Goal: Task Accomplishment & Management: Manage account settings

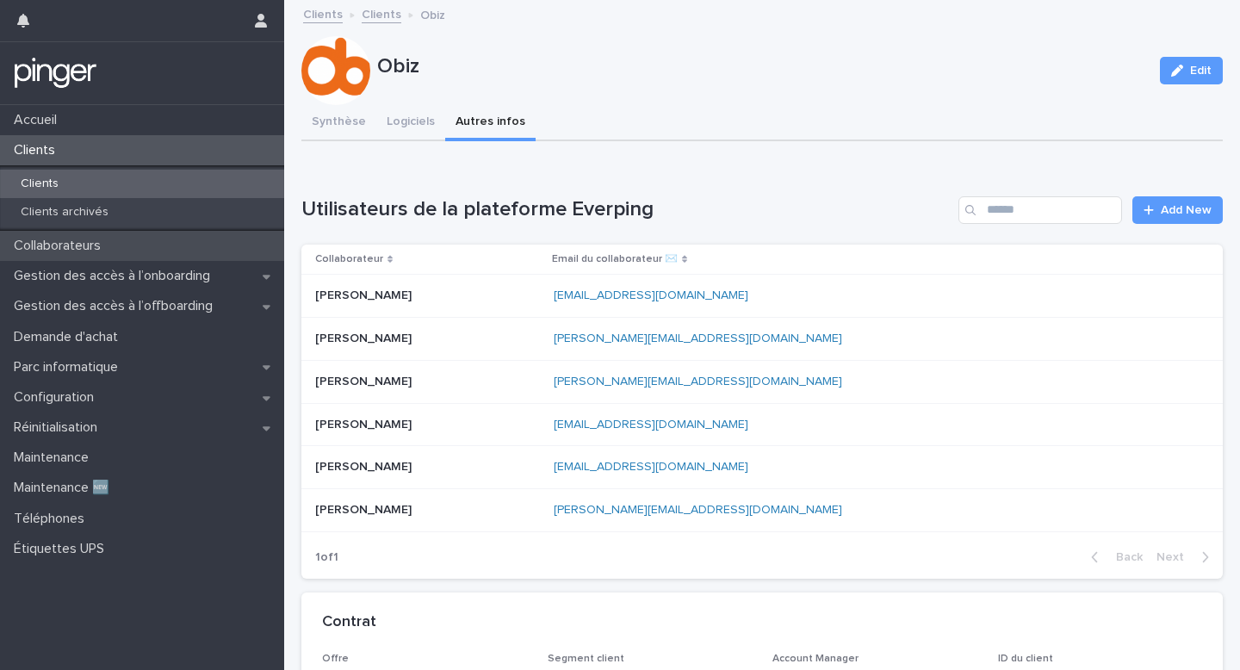
scroll to position [23, 0]
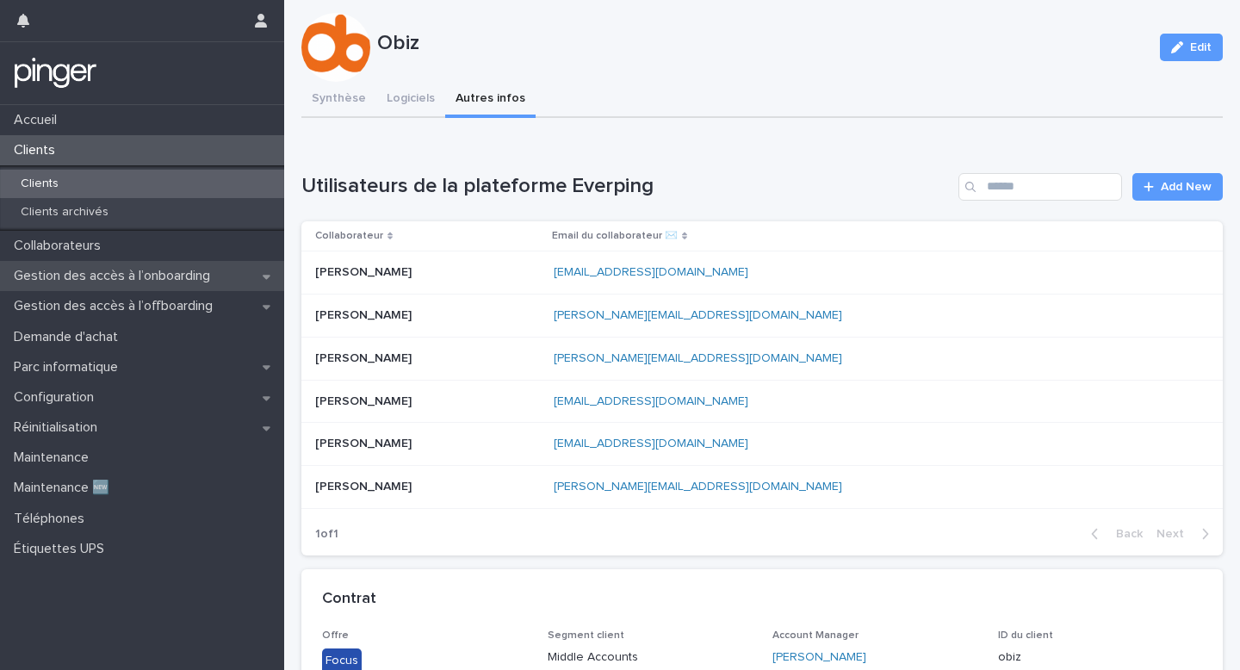
click at [146, 262] on div "Gestion des accès à l’onboarding" at bounding box center [142, 276] width 284 height 30
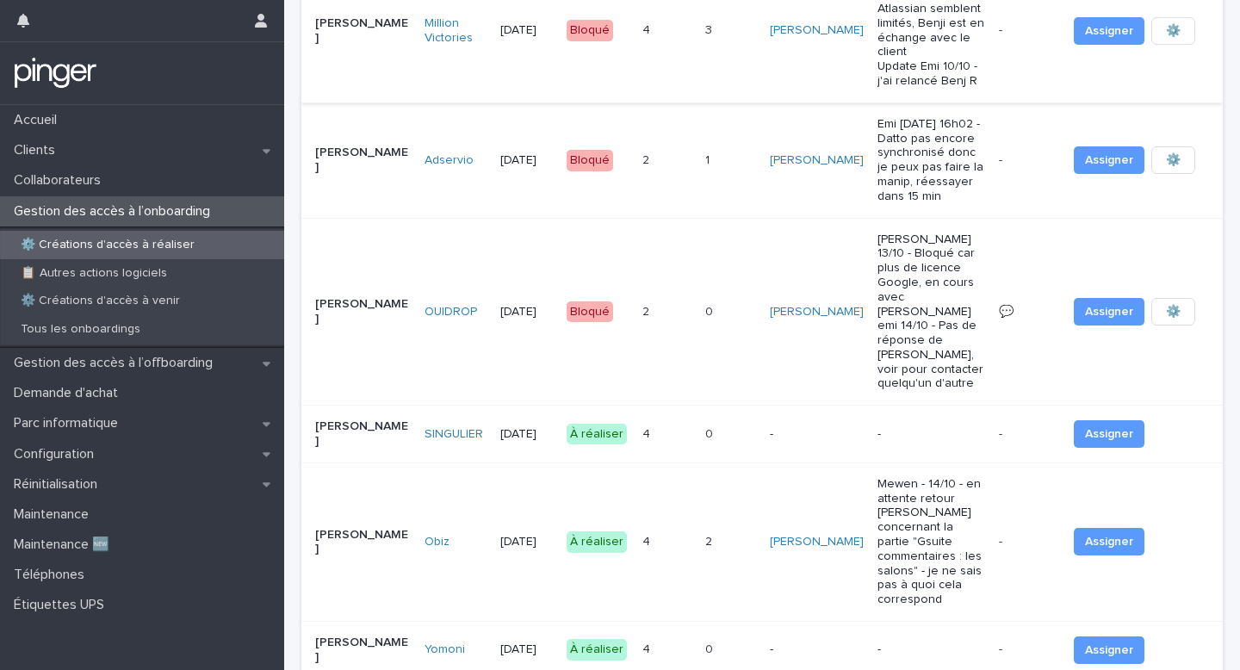
scroll to position [239, 0]
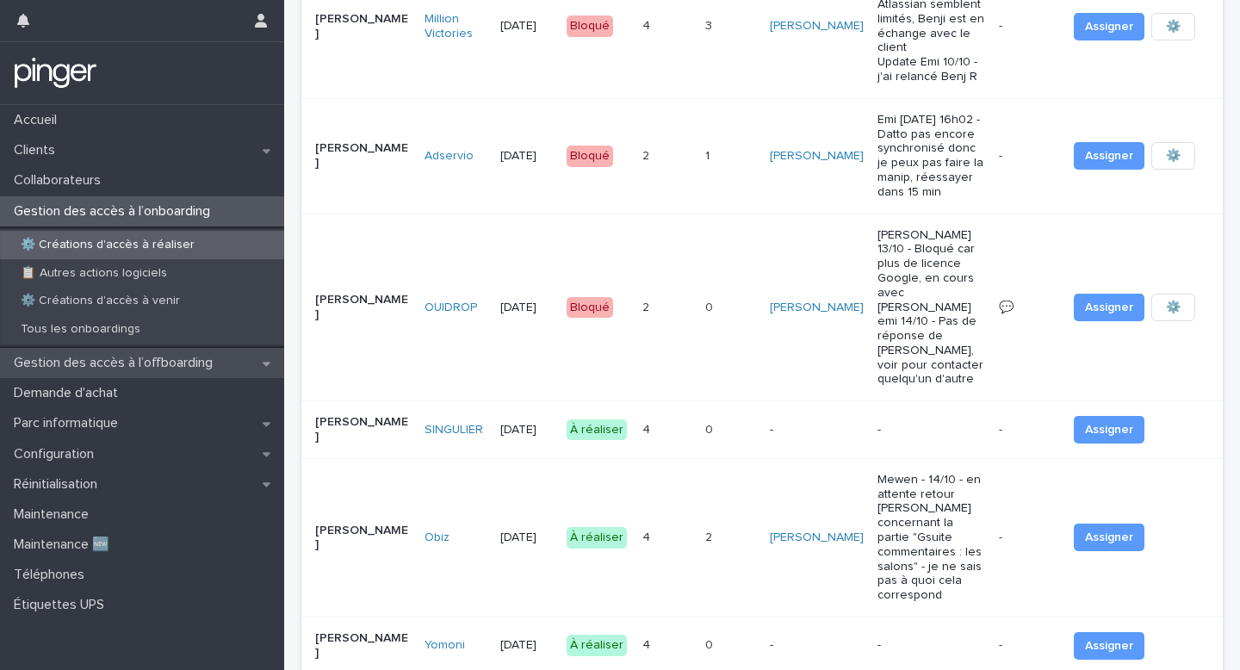
click at [151, 361] on p "Gestion des accès à l’offboarding" at bounding box center [117, 363] width 220 height 16
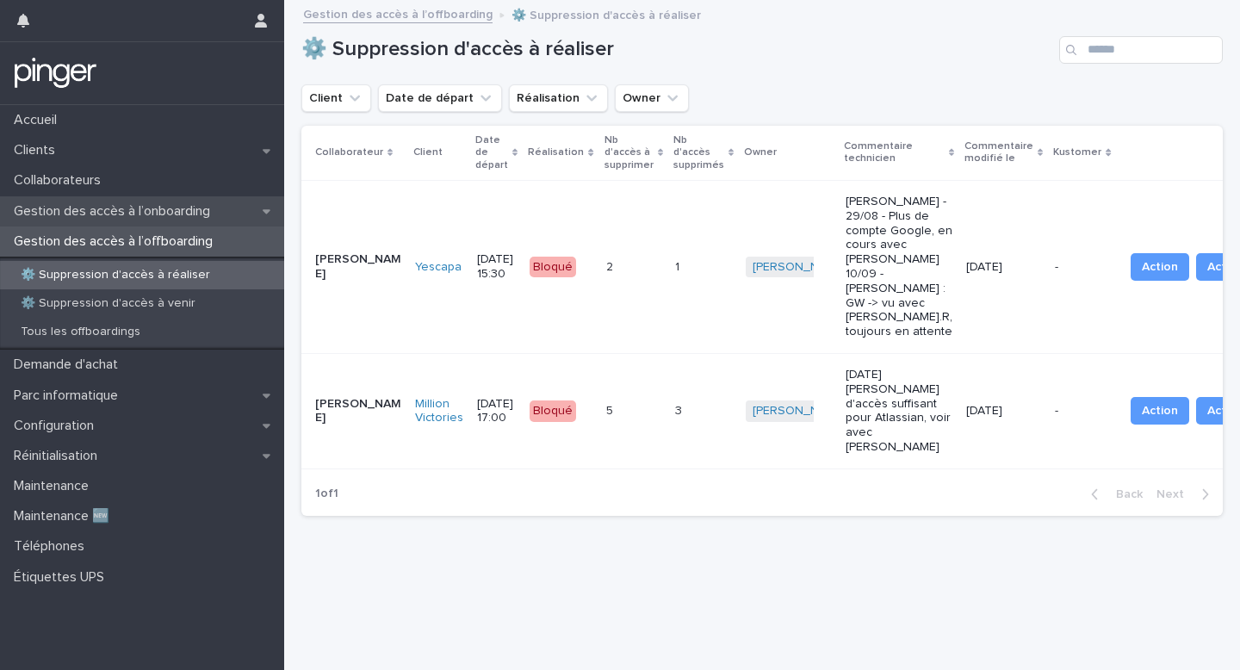
click at [134, 213] on p "Gestion des accès à l’onboarding" at bounding box center [115, 211] width 217 height 16
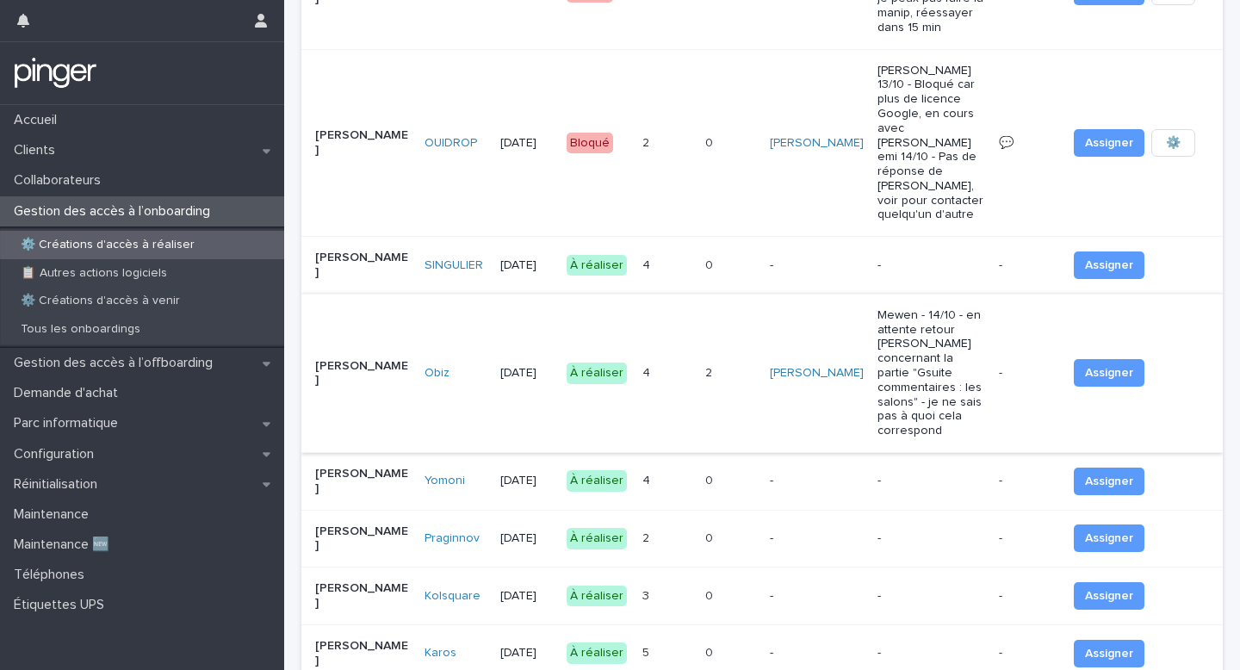
scroll to position [431, 0]
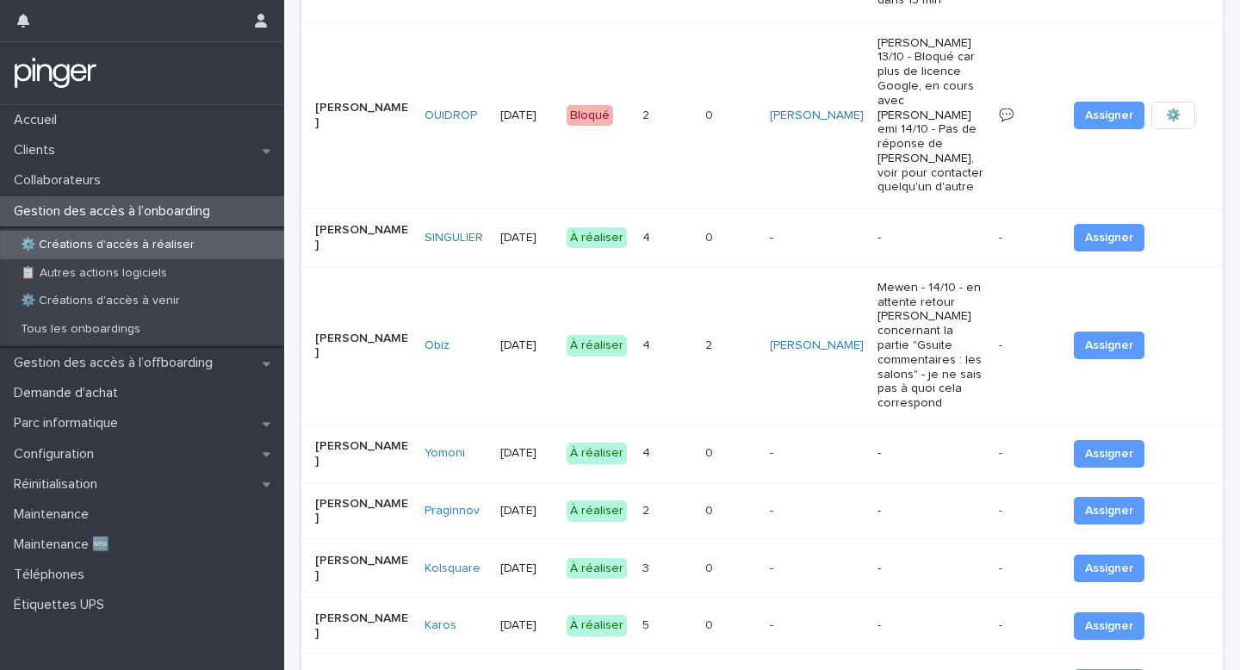
click at [661, 224] on div "4 4" at bounding box center [666, 238] width 49 height 28
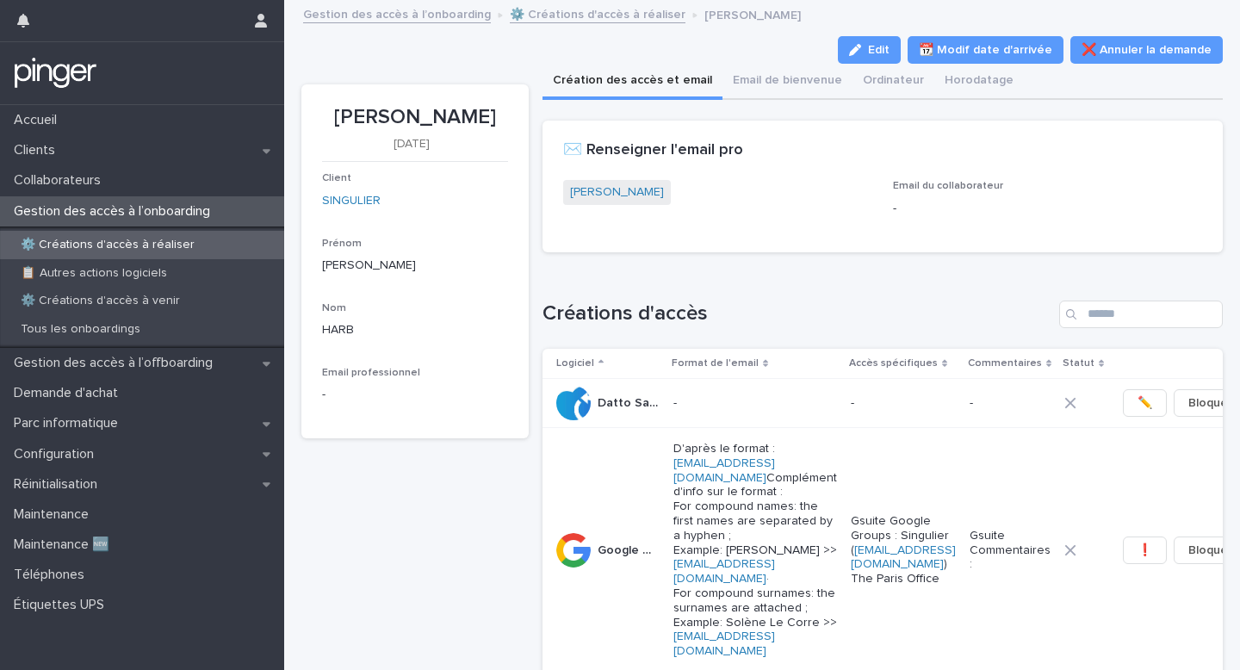
click at [402, 113] on p "[PERSON_NAME]" at bounding box center [415, 117] width 186 height 25
copy p "[PERSON_NAME]"
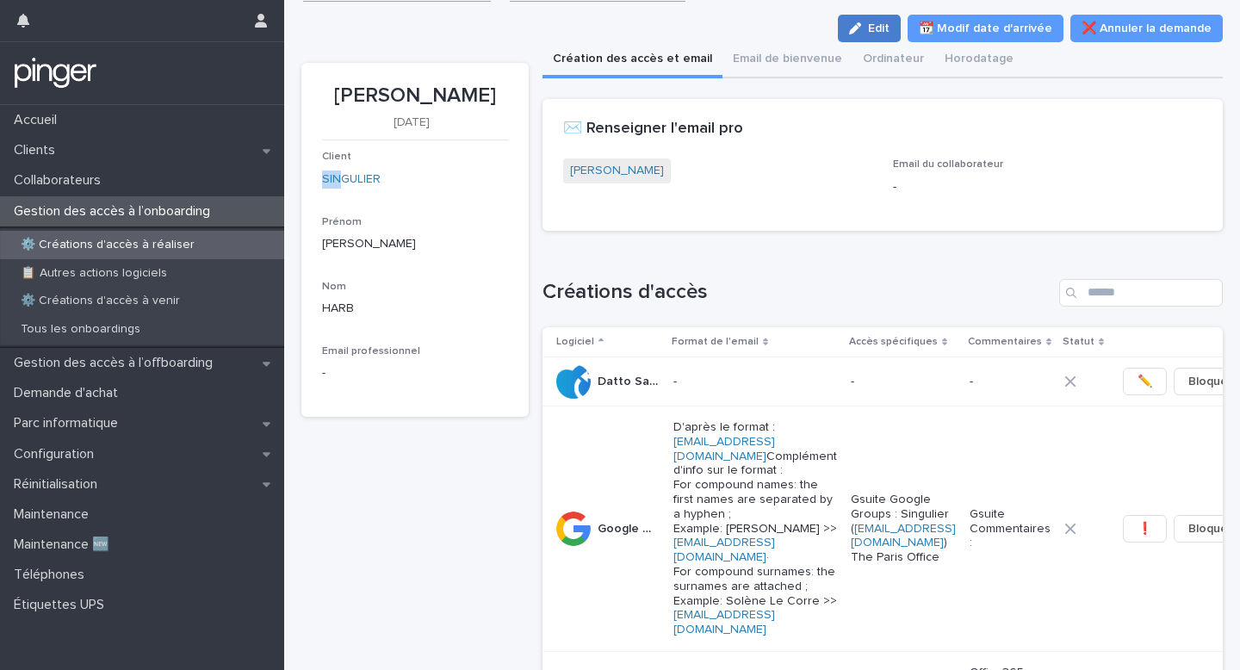
click at [868, 26] on div "button" at bounding box center [858, 28] width 19 height 12
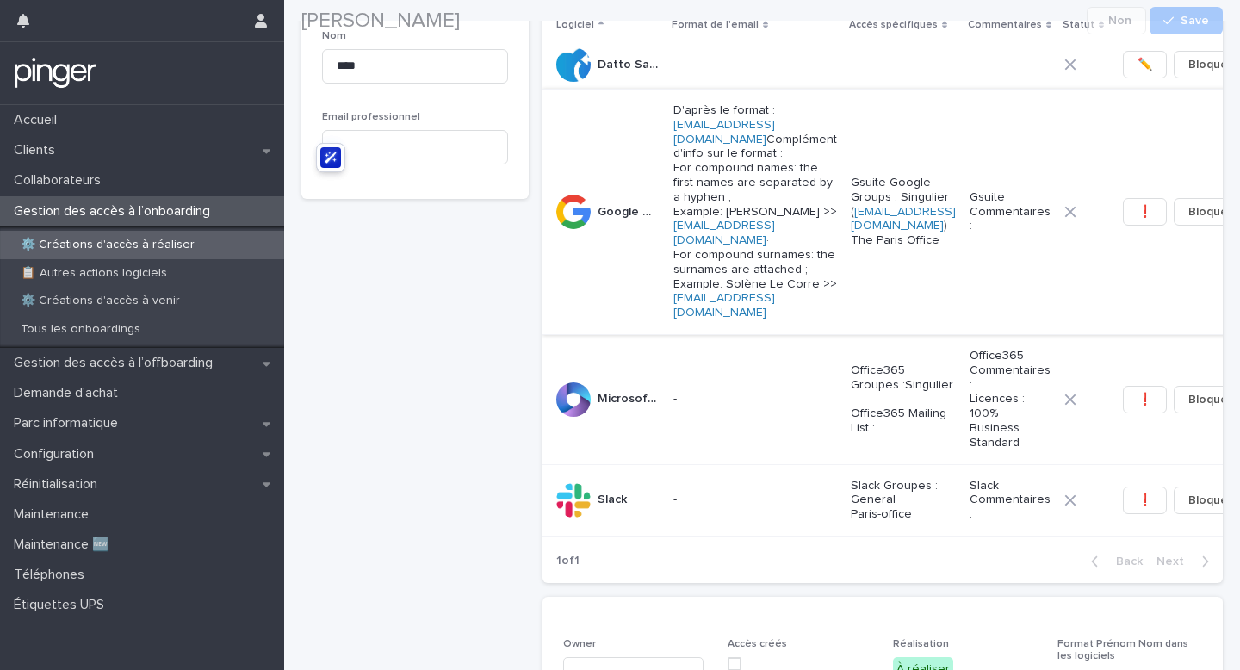
scroll to position [515, 0]
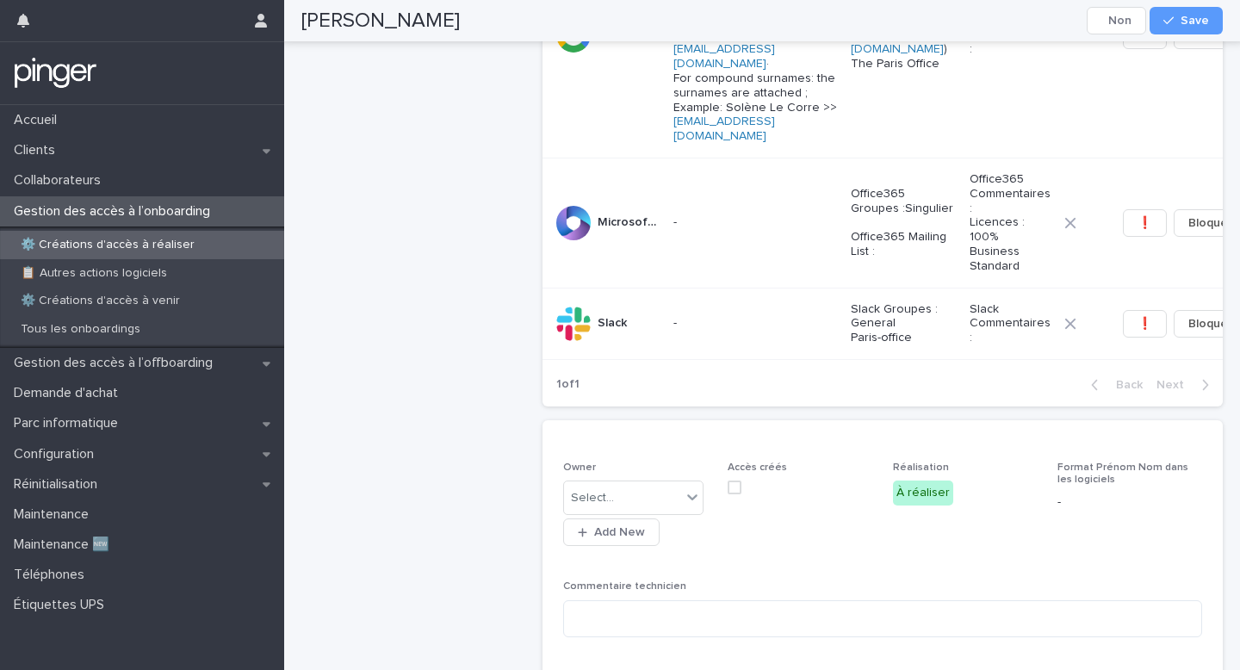
click at [616, 546] on div "Select... Add New" at bounding box center [635, 511] width 145 height 69
click at [610, 507] on div "Select..." at bounding box center [592, 498] width 43 height 18
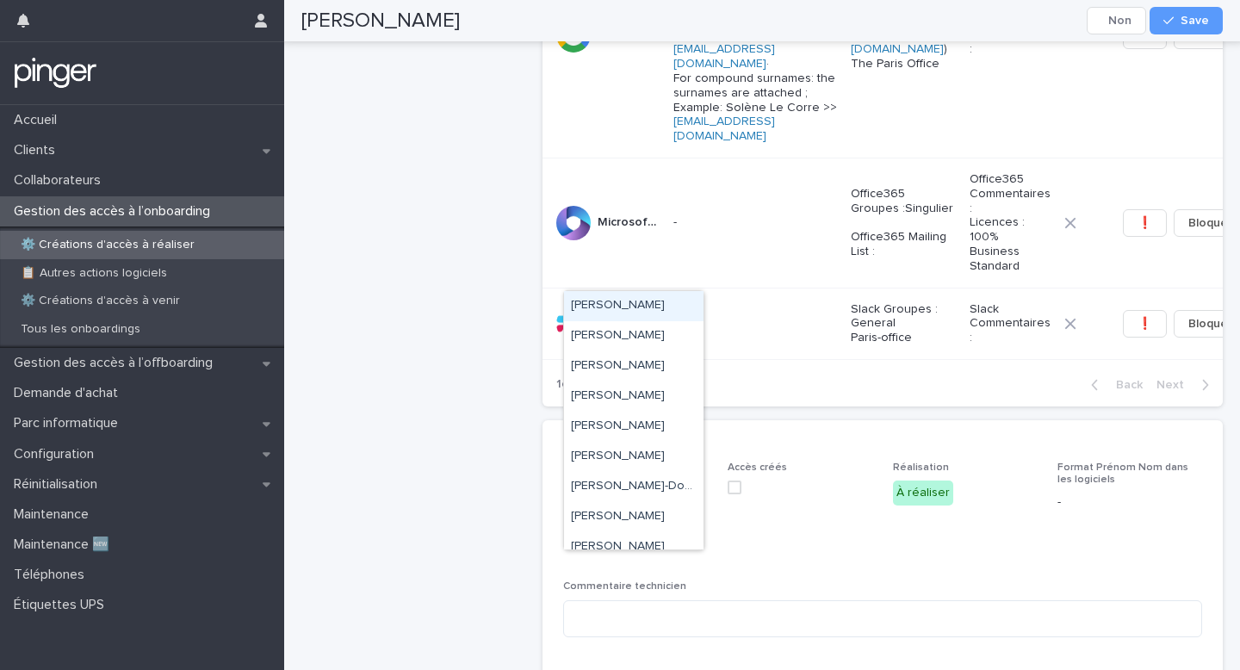
type input "***"
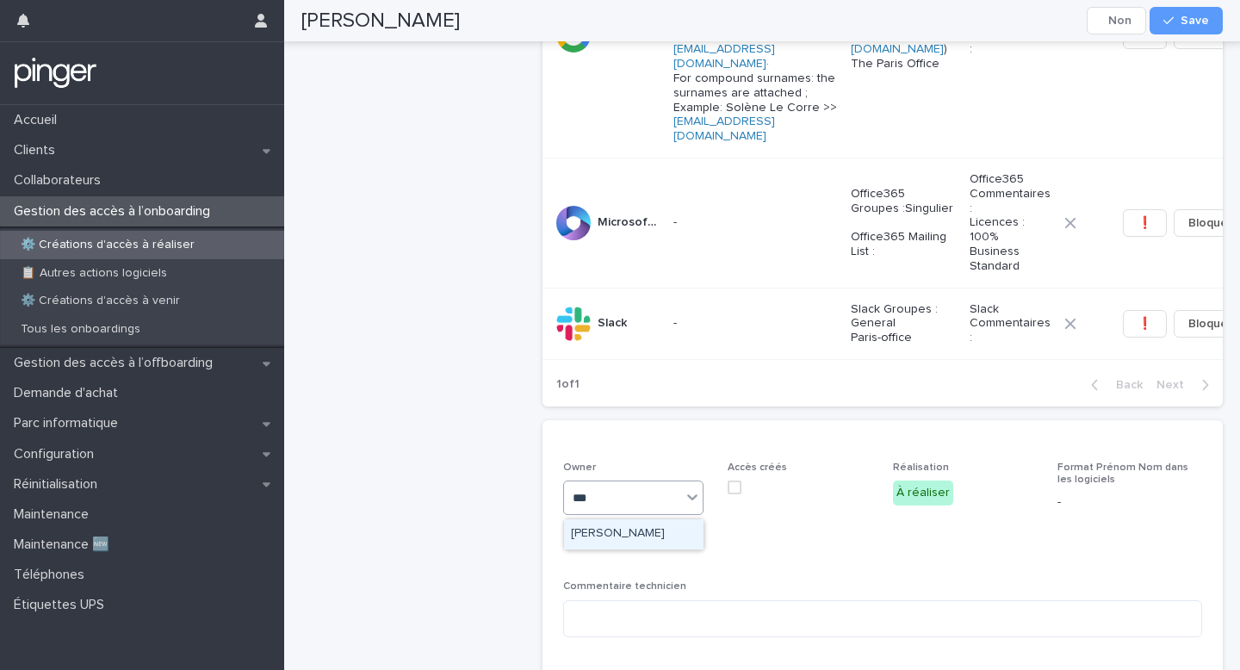
click at [617, 533] on div "[PERSON_NAME]" at bounding box center [633, 534] width 139 height 30
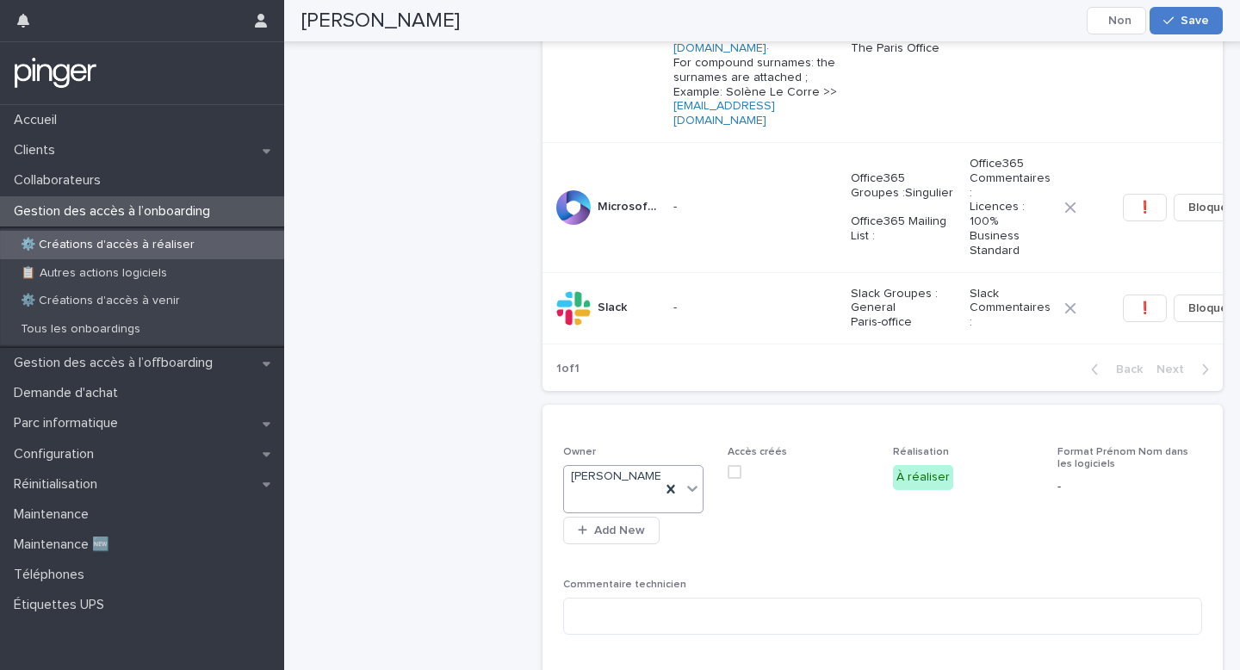
click at [1184, 19] on span "Save" at bounding box center [1194, 21] width 28 height 12
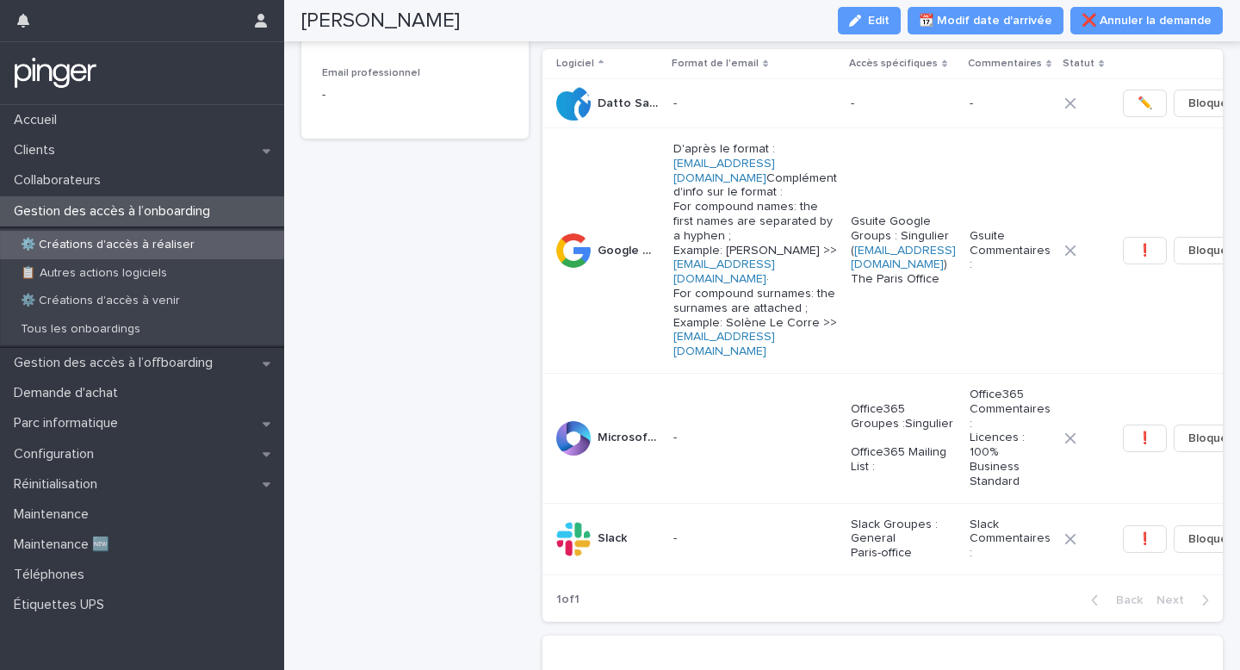
scroll to position [298, 0]
click at [889, 19] on span "Edit" at bounding box center [879, 21] width 22 height 12
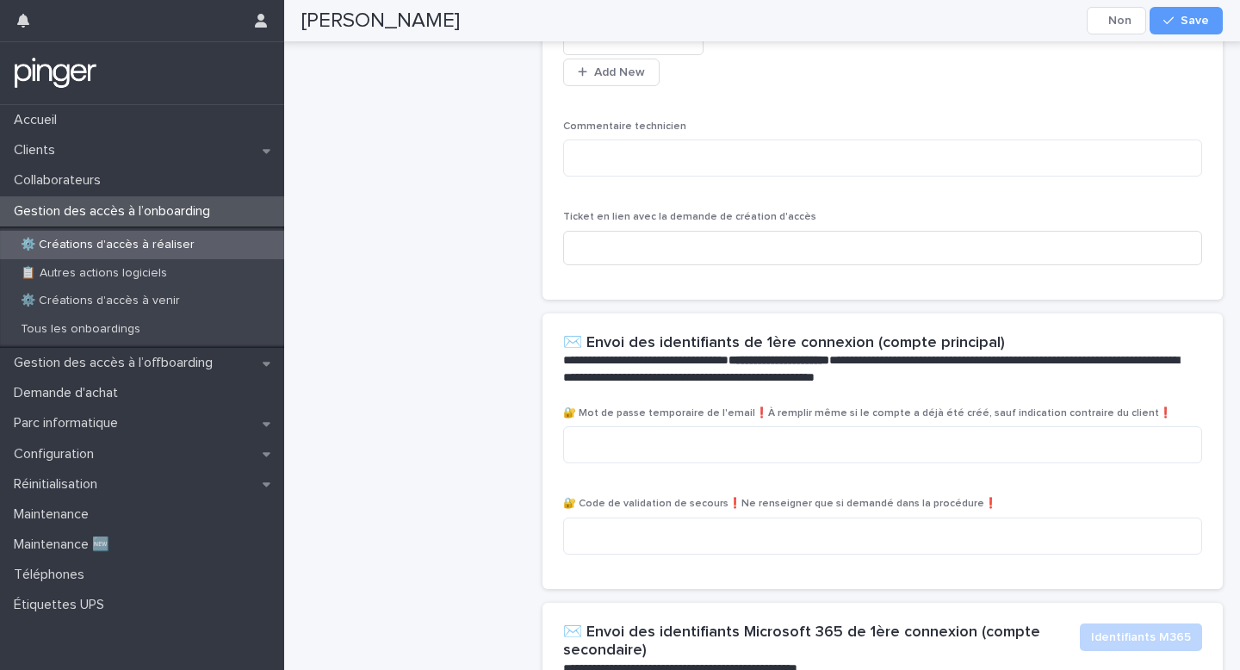
scroll to position [1042, 0]
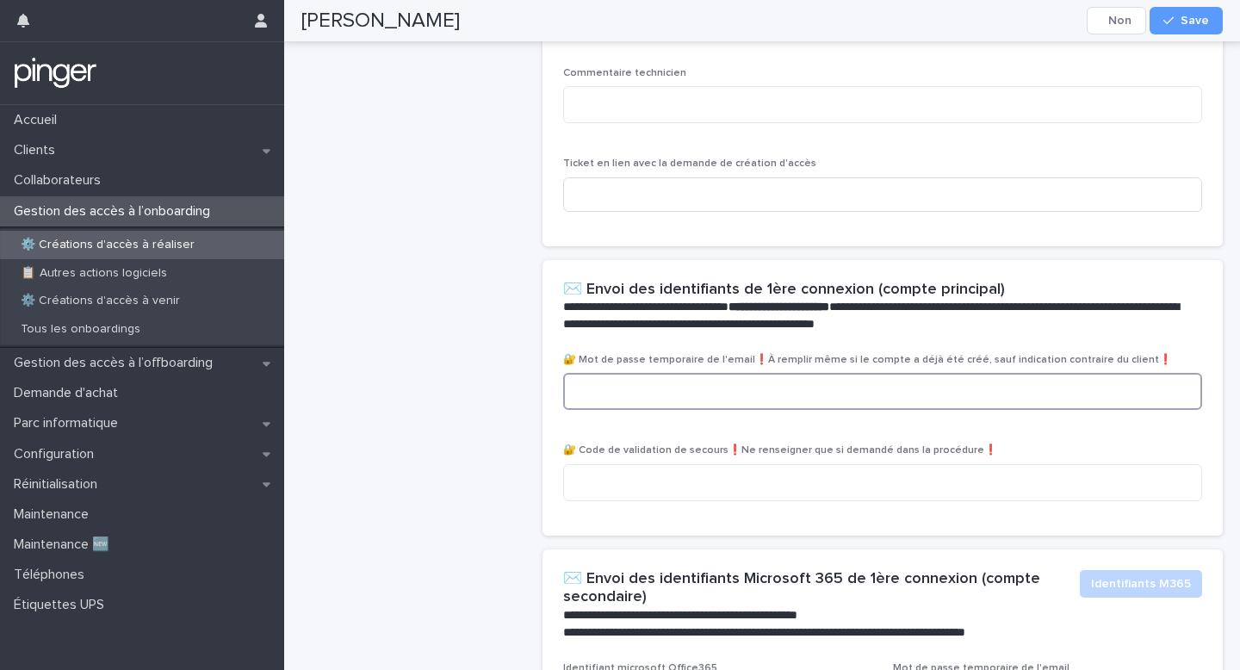
click at [633, 410] on textarea at bounding box center [882, 391] width 639 height 37
paste textarea "**********"
type textarea "**********"
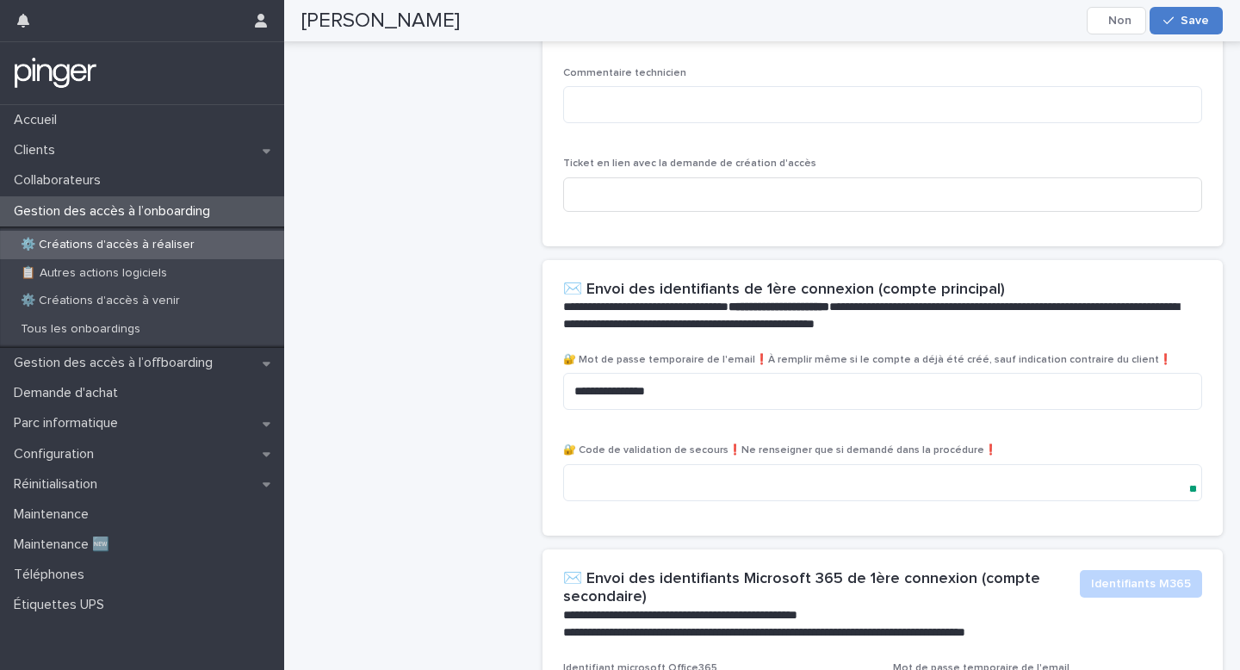
click at [1174, 8] on button "Save" at bounding box center [1185, 21] width 73 height 28
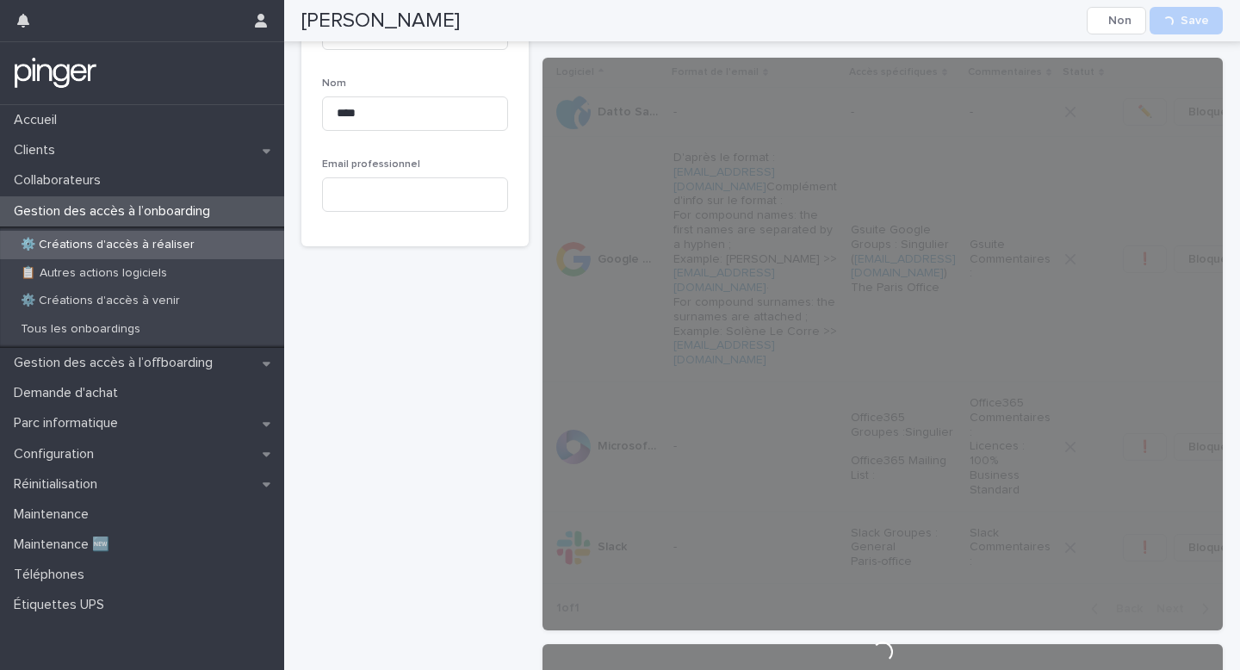
scroll to position [0, 0]
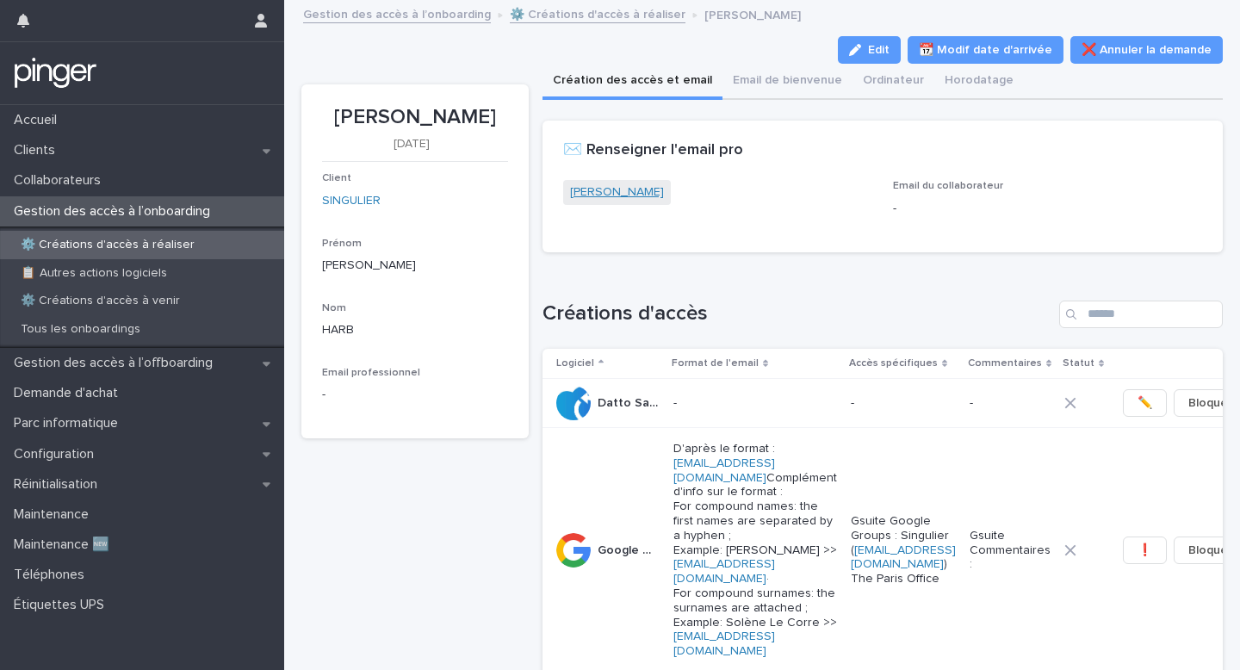
click at [618, 189] on link "[PERSON_NAME]" at bounding box center [617, 192] width 94 height 18
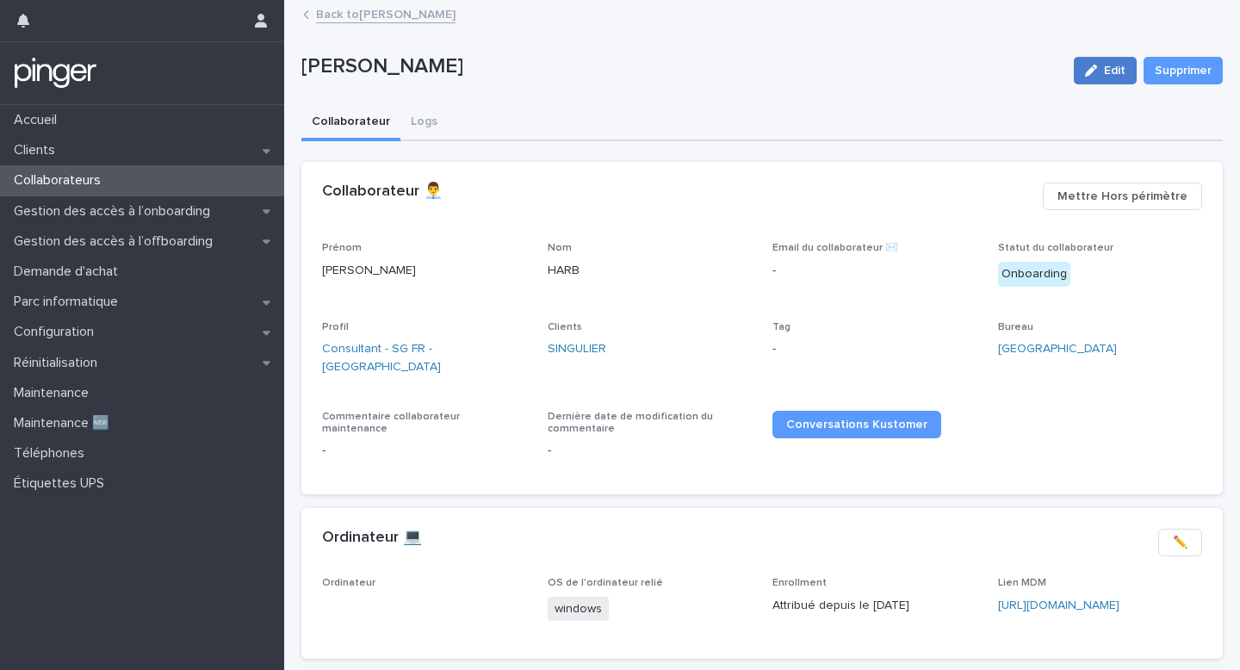
click at [1120, 75] on span "Edit" at bounding box center [1115, 71] width 22 height 12
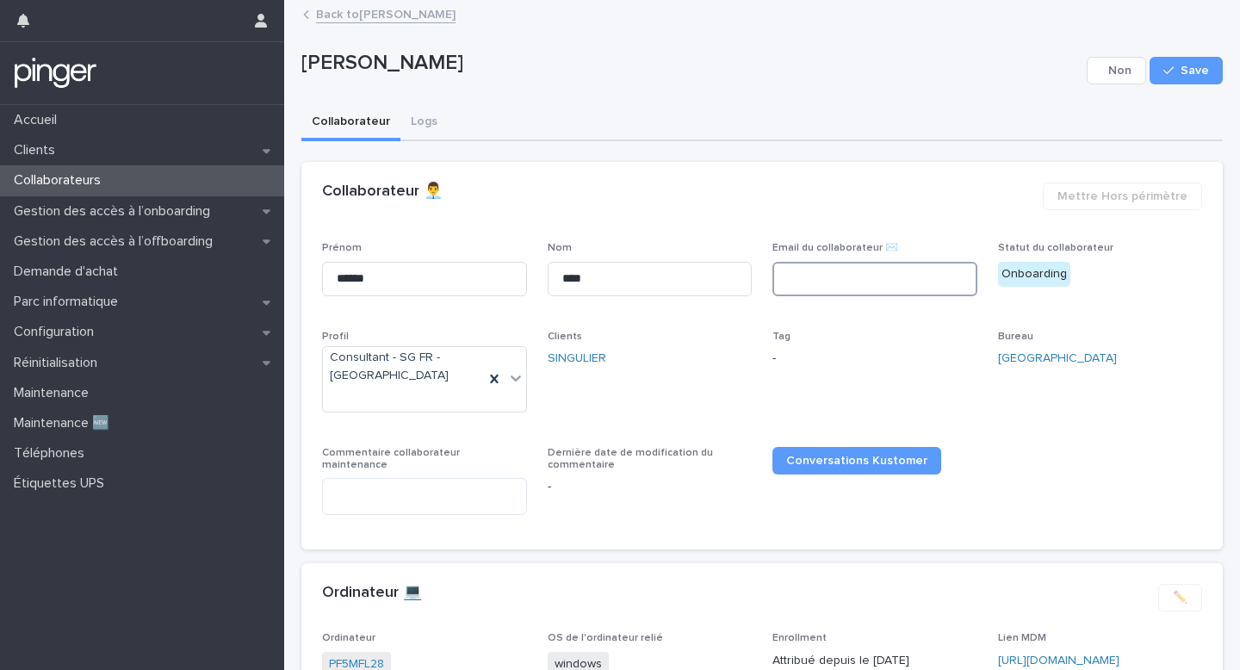
click at [871, 276] on input at bounding box center [874, 279] width 205 height 34
paste input "**********"
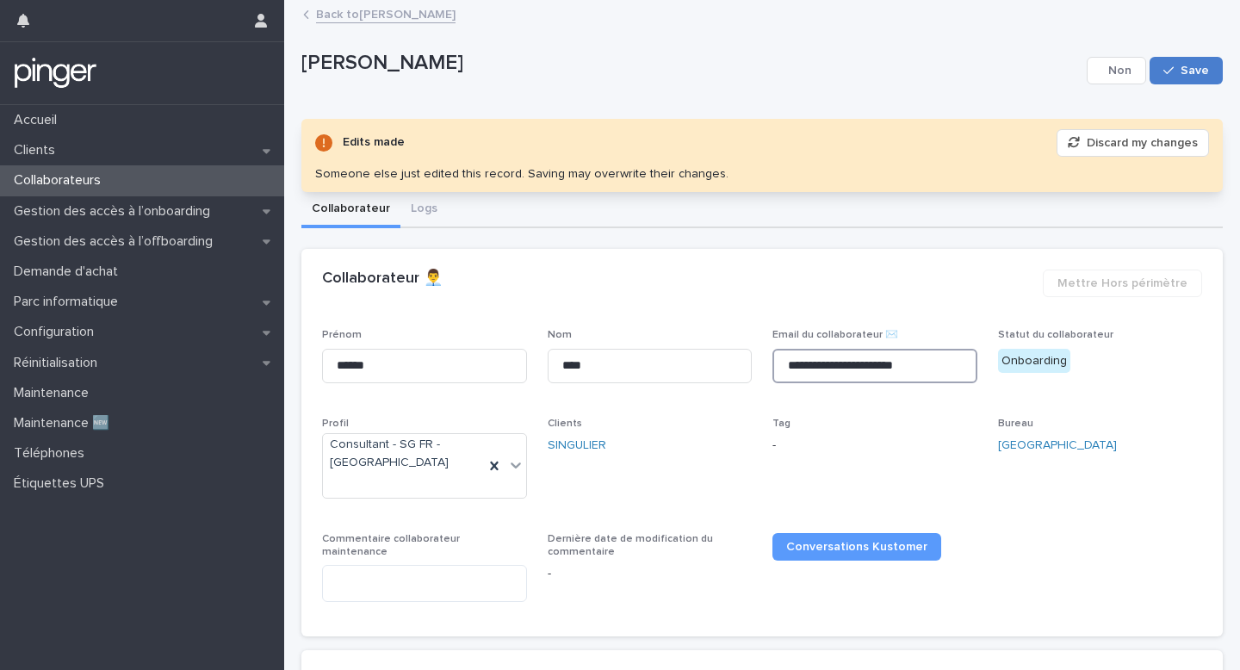
type input "**********"
click at [1189, 71] on span "Save" at bounding box center [1194, 71] width 28 height 12
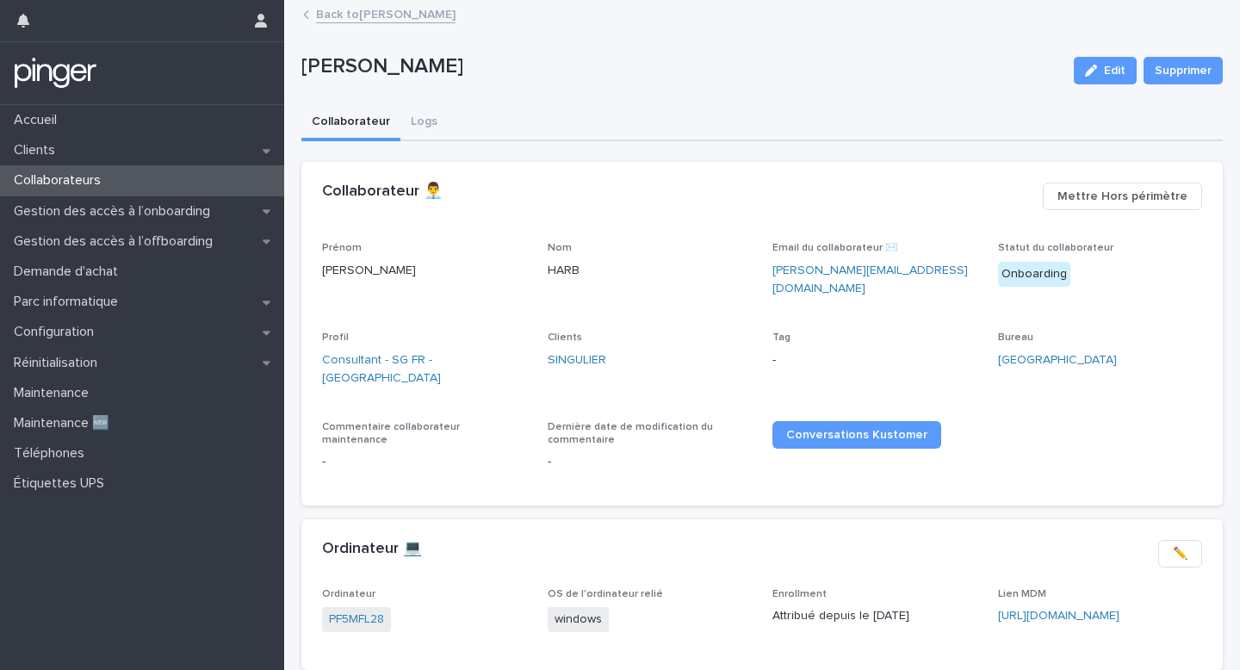
click at [387, 19] on link "Back to [PERSON_NAME]" at bounding box center [385, 13] width 139 height 20
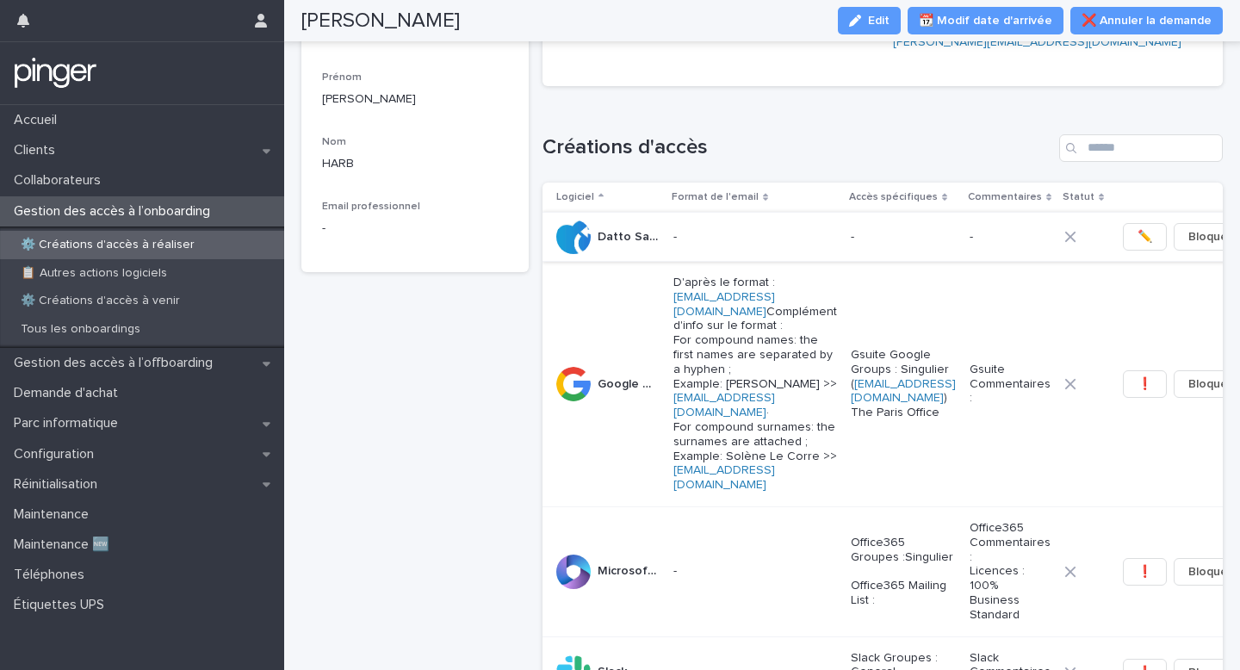
scroll to position [174, 0]
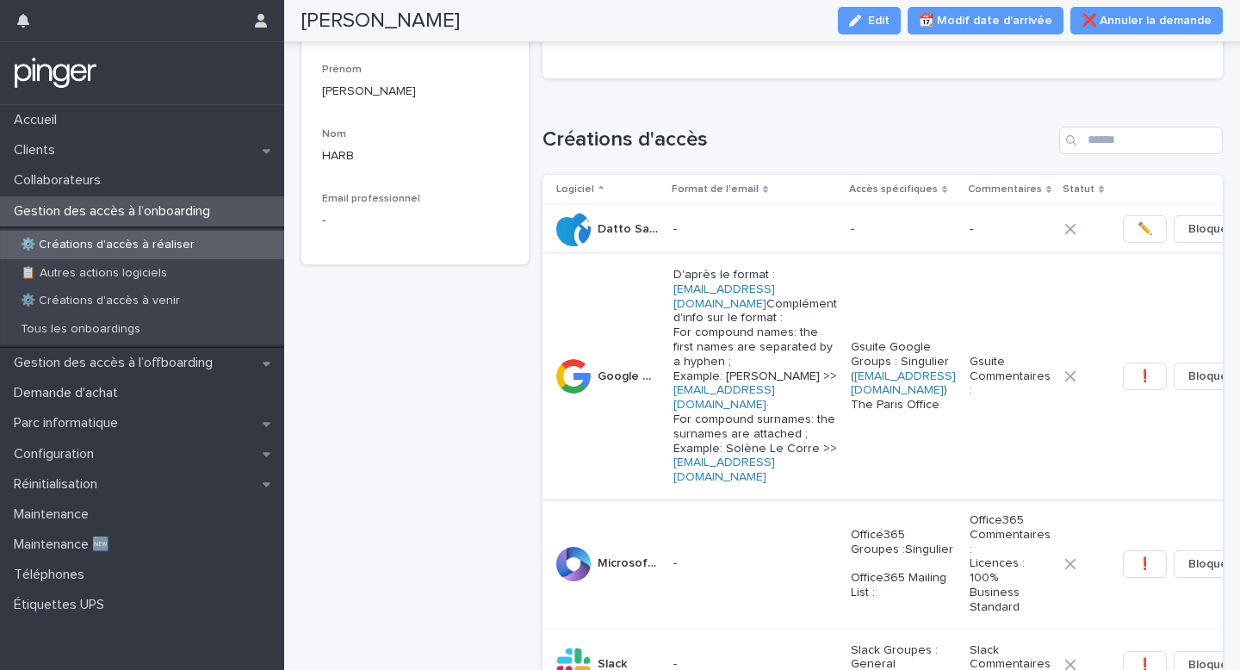
click at [1123, 390] on button "❗" at bounding box center [1145, 376] width 44 height 28
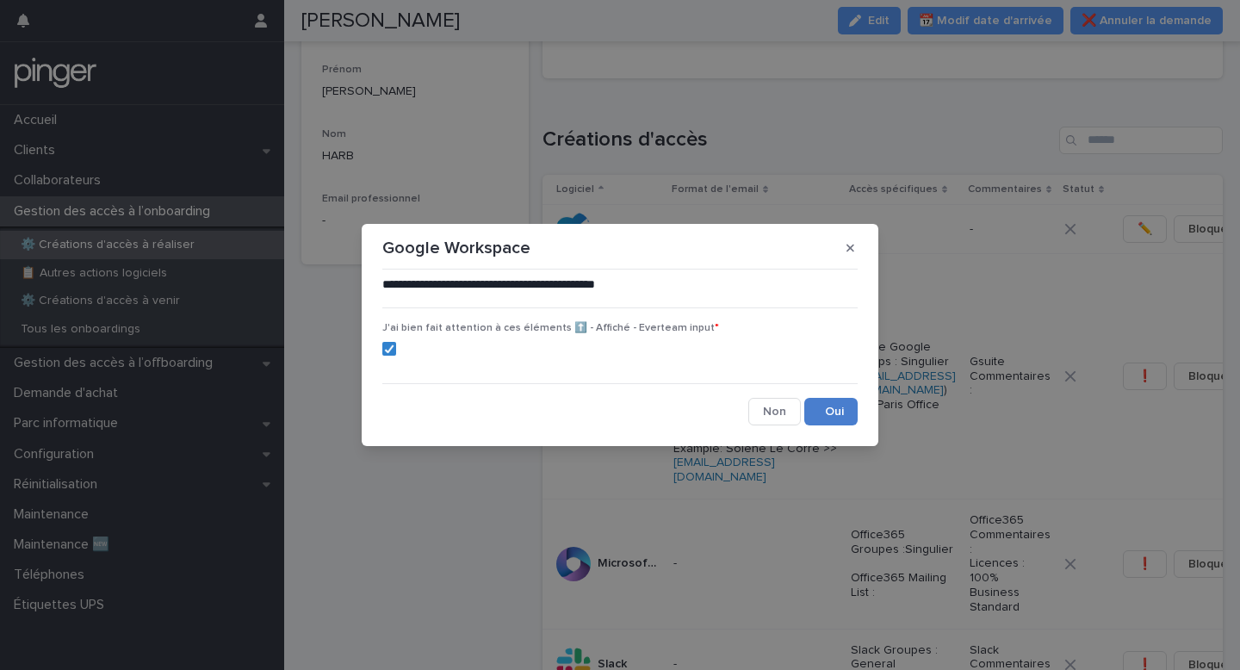
click at [829, 400] on button "Save" at bounding box center [830, 412] width 53 height 28
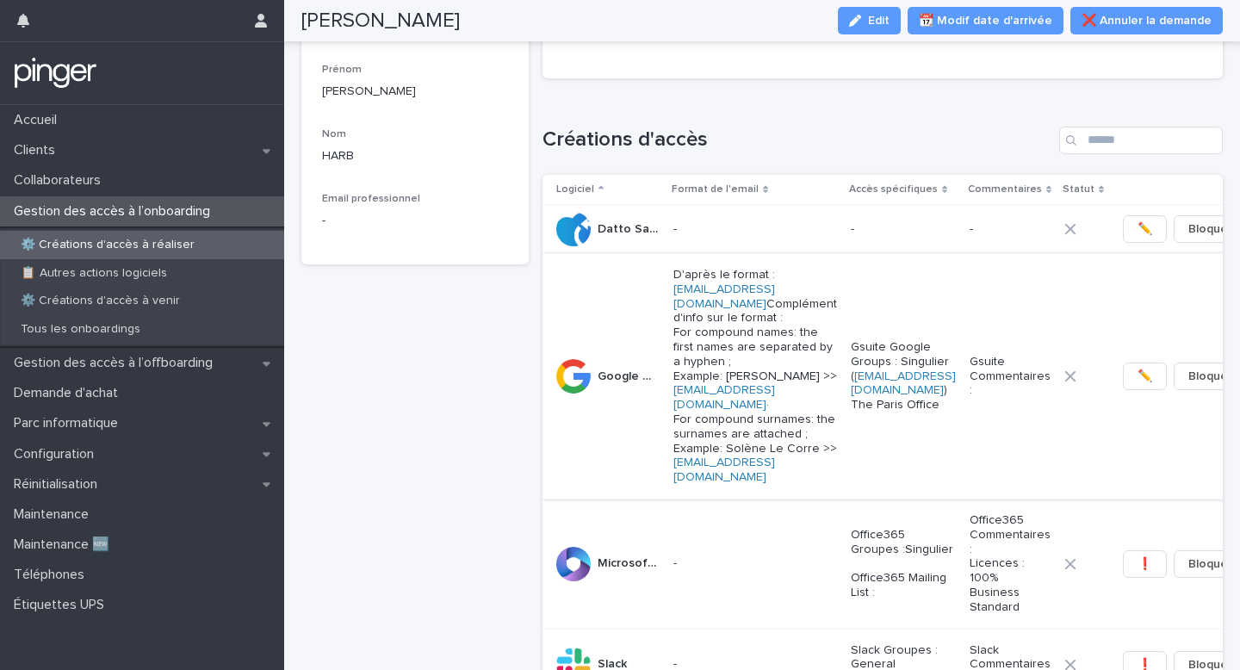
click at [1137, 385] on span "✏️" at bounding box center [1144, 376] width 15 height 17
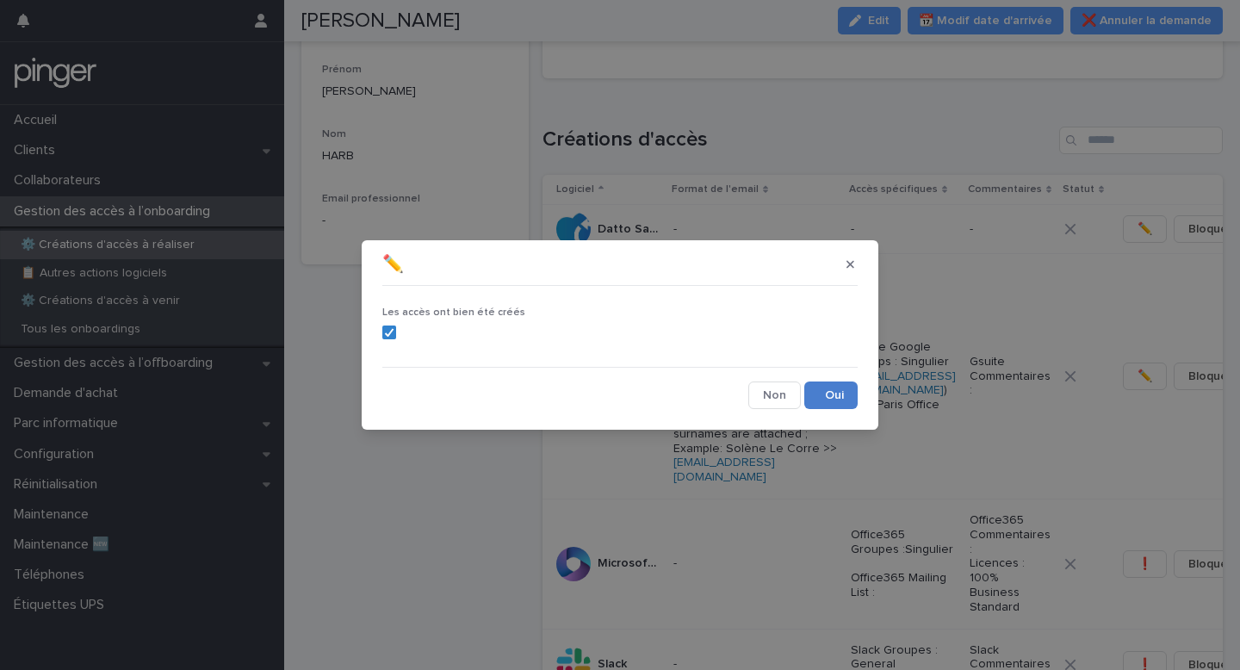
click at [827, 392] on button "Save" at bounding box center [830, 395] width 53 height 28
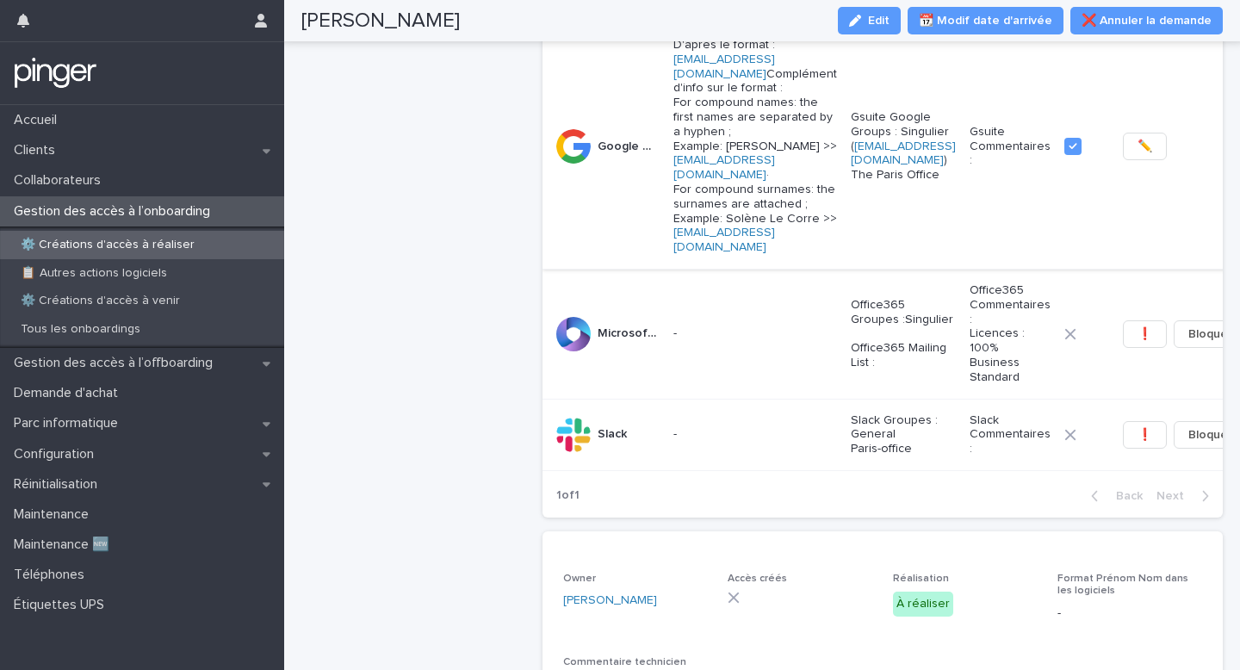
scroll to position [405, 0]
click at [1137, 443] on span "❗" at bounding box center [1144, 433] width 15 height 17
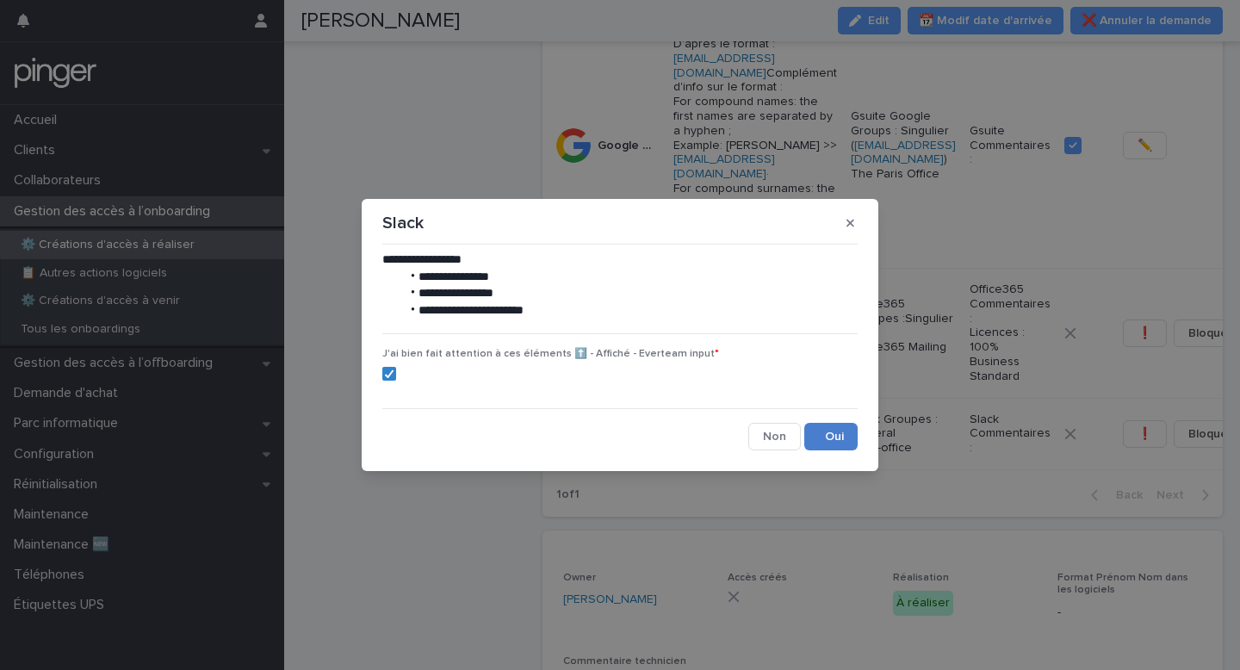
click at [824, 435] on button "Save" at bounding box center [830, 437] width 53 height 28
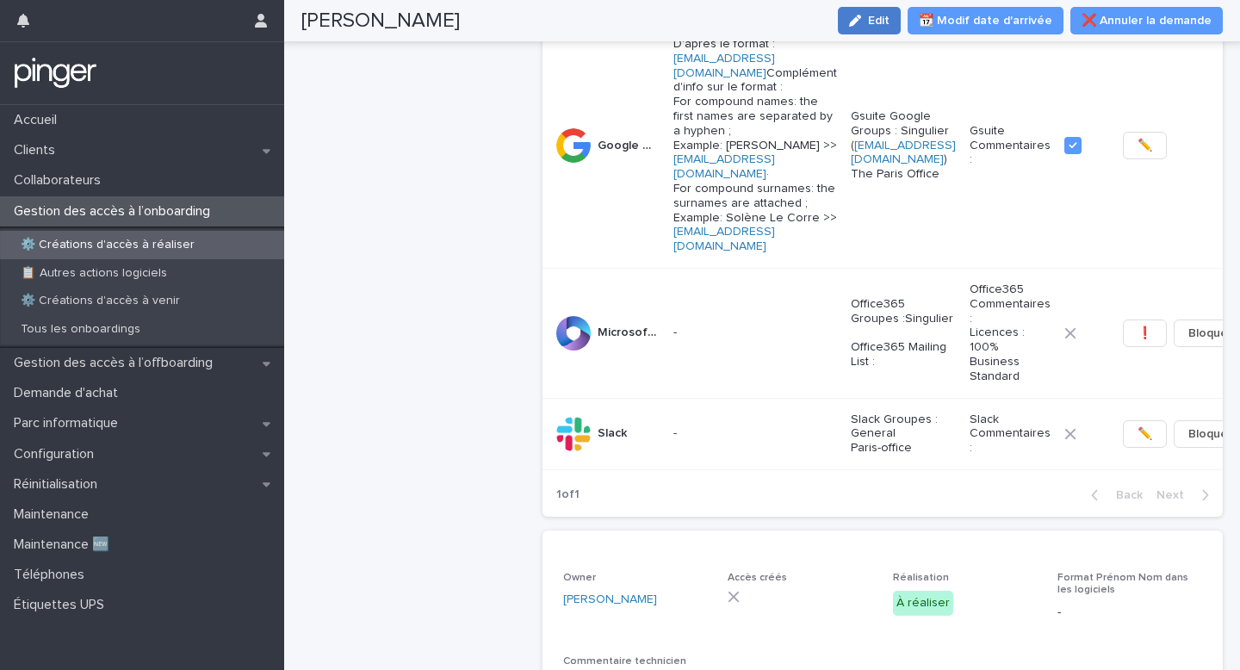
click at [889, 18] on span "Edit" at bounding box center [879, 21] width 22 height 12
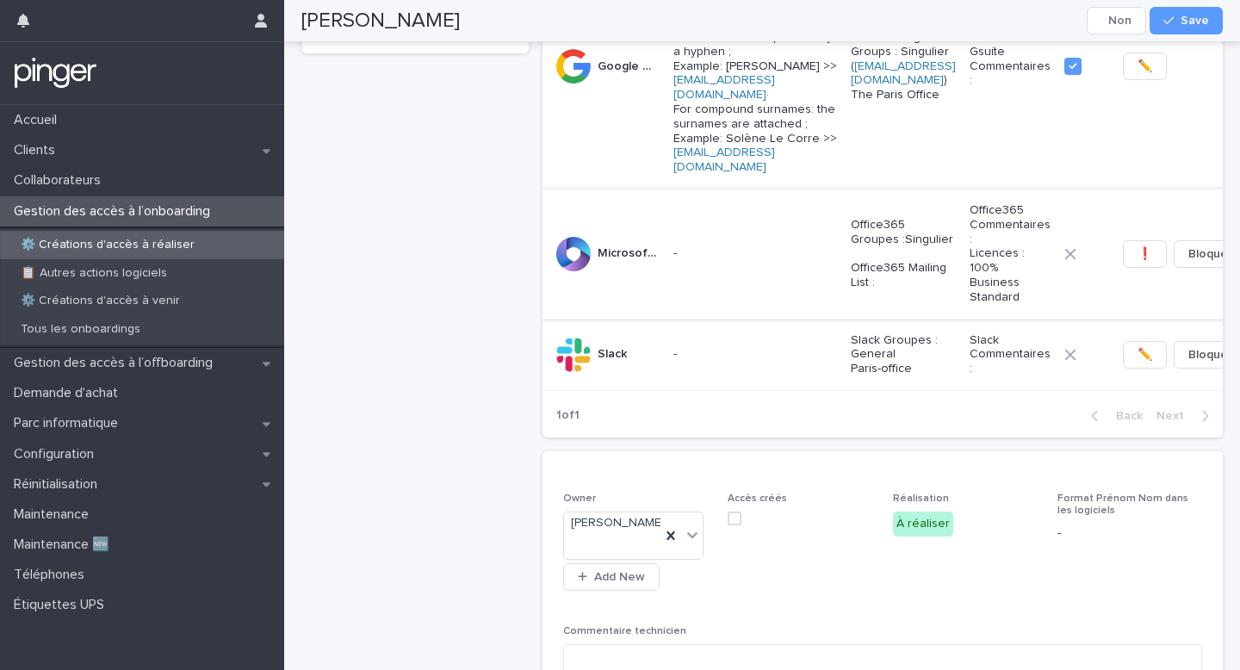
scroll to position [1312, 0]
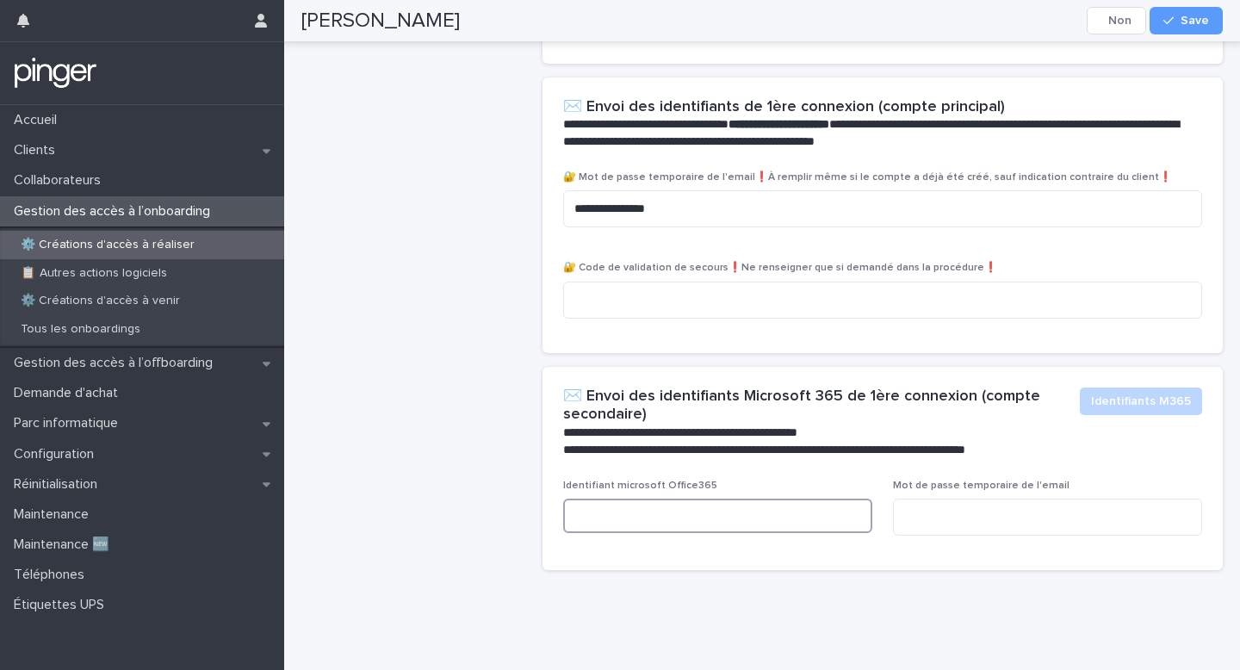
click at [627, 521] on input at bounding box center [717, 516] width 309 height 34
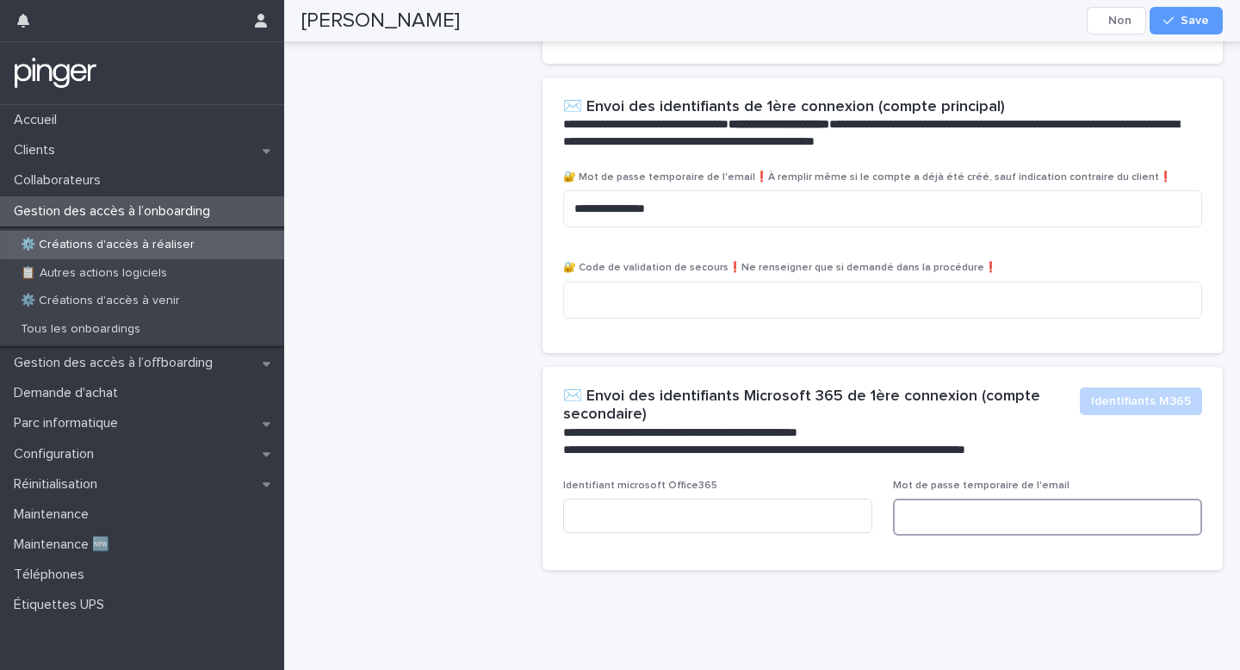
click at [964, 502] on textarea at bounding box center [1047, 517] width 309 height 37
paste textarea "**********"
type textarea "**********"
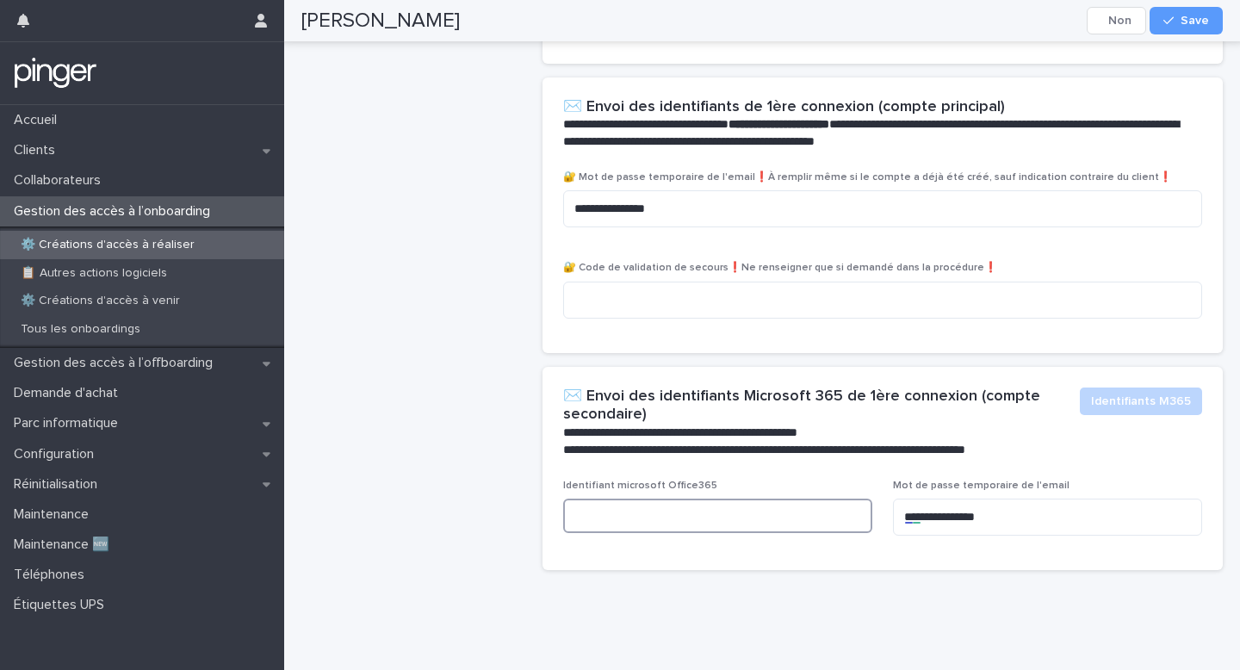
click at [645, 505] on input at bounding box center [717, 516] width 309 height 34
paste input "**********"
type input "**********"
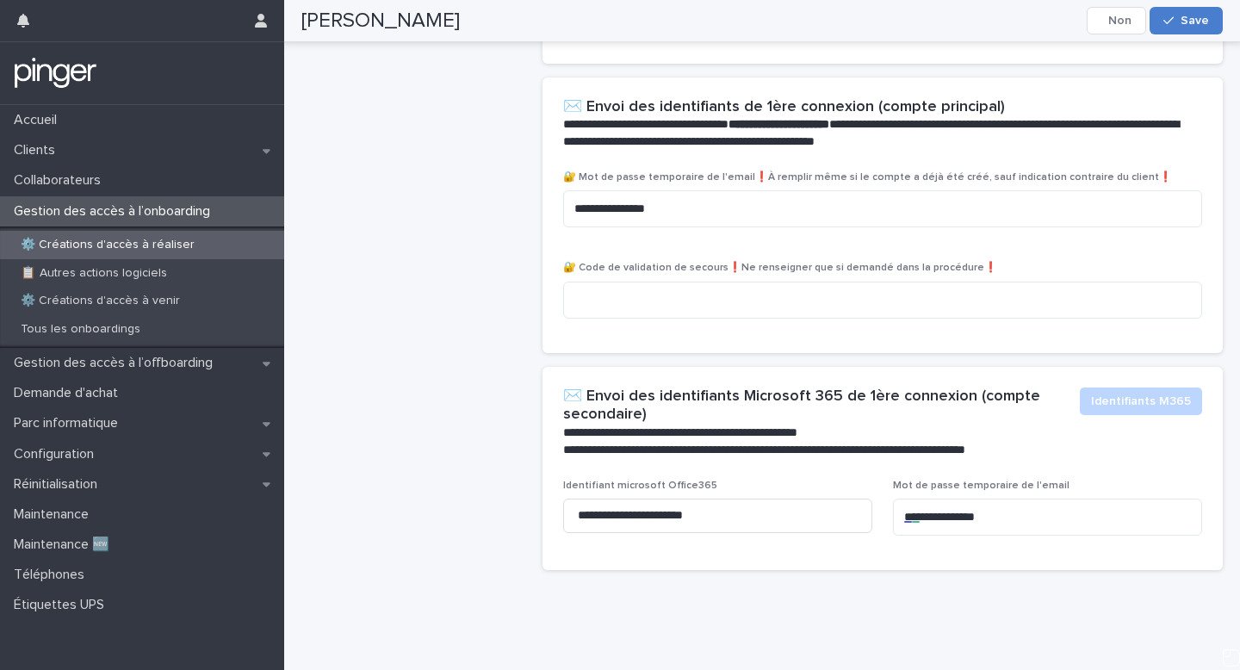
click at [1169, 25] on icon "button" at bounding box center [1168, 21] width 10 height 12
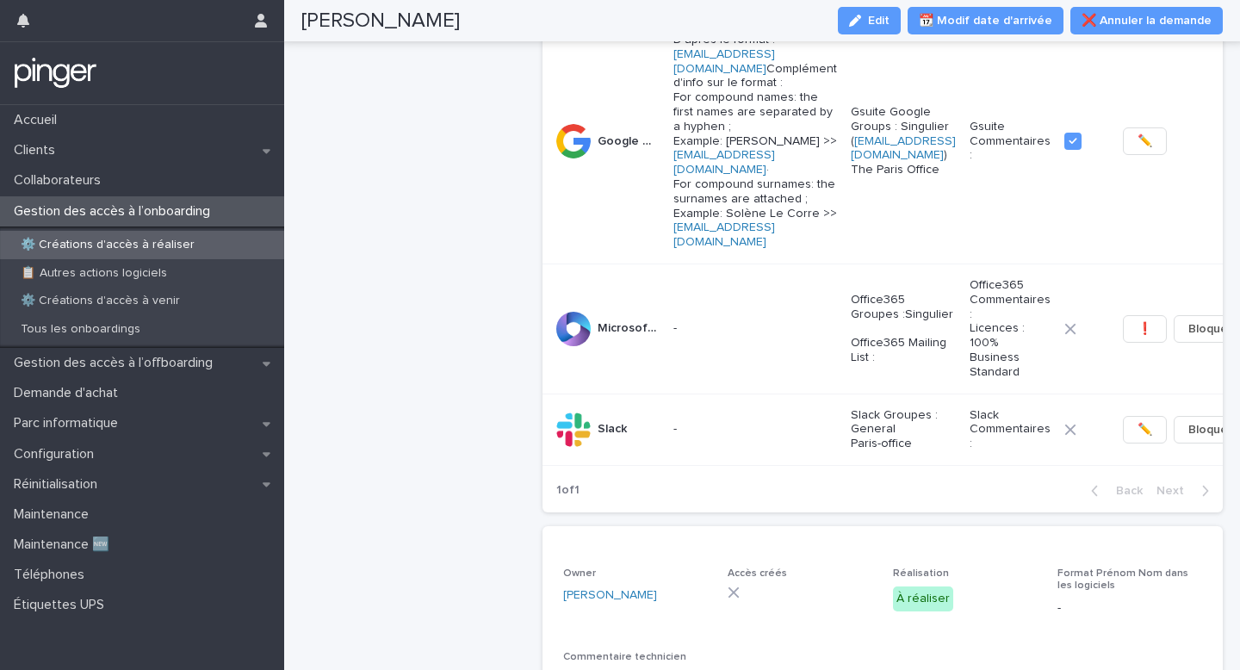
scroll to position [421, 0]
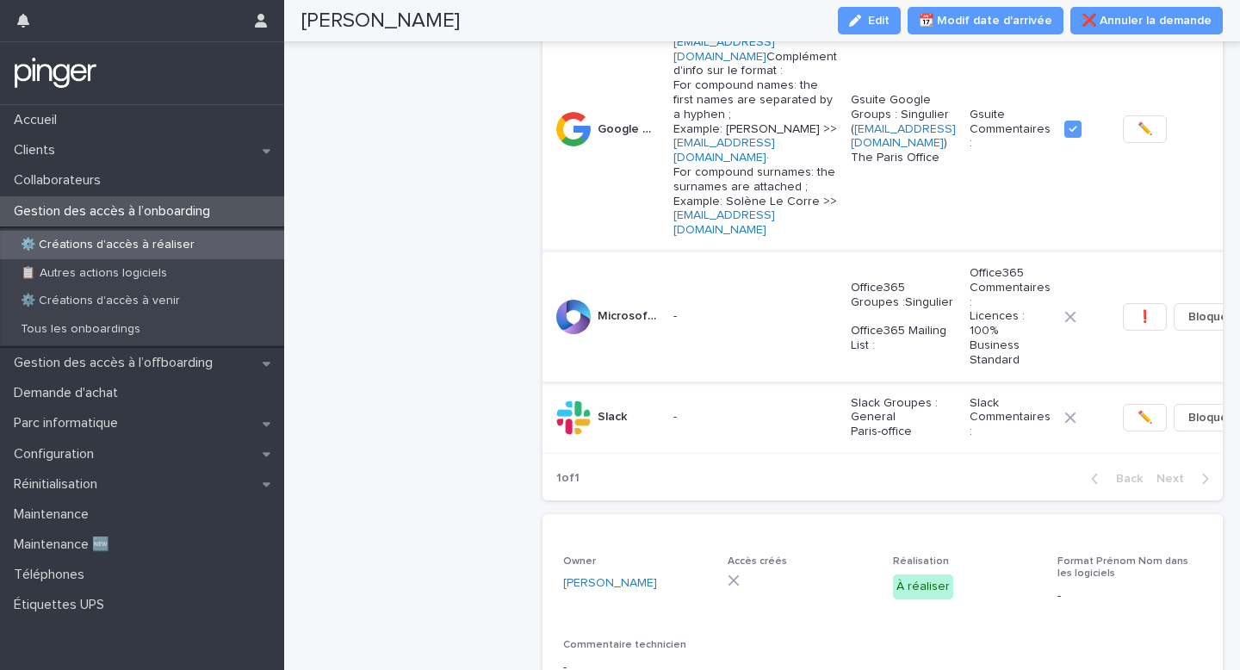
click at [1137, 325] on span "❗" at bounding box center [1144, 316] width 15 height 17
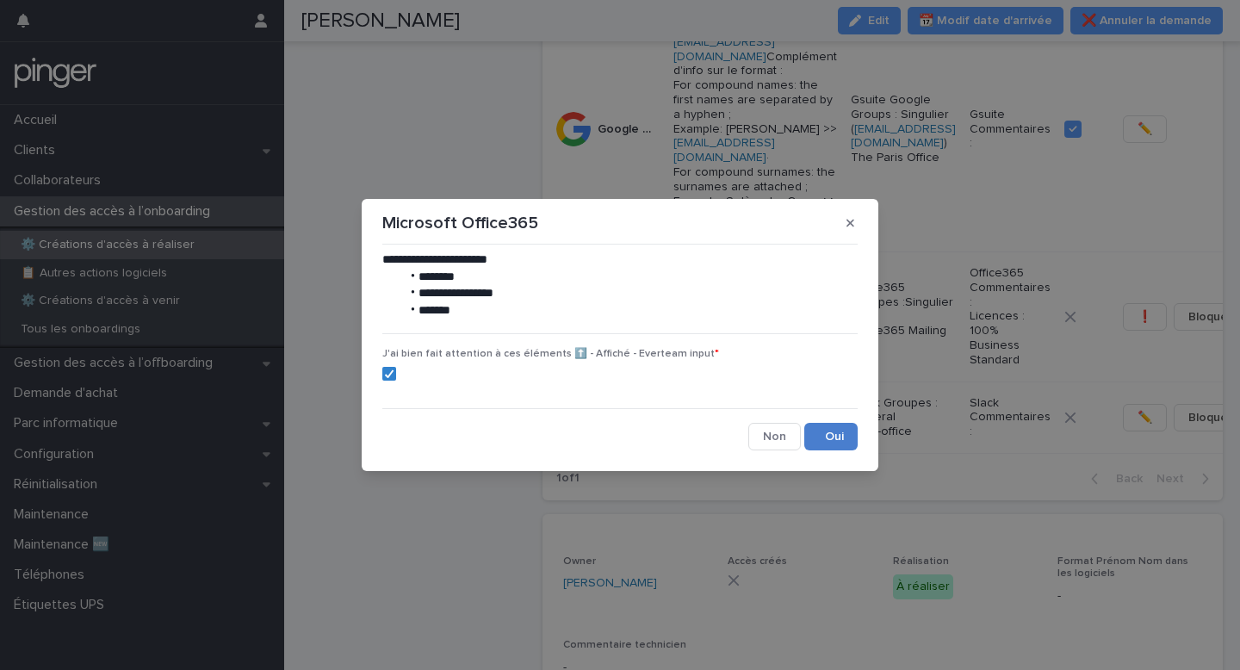
click at [813, 427] on button "Save" at bounding box center [830, 437] width 53 height 28
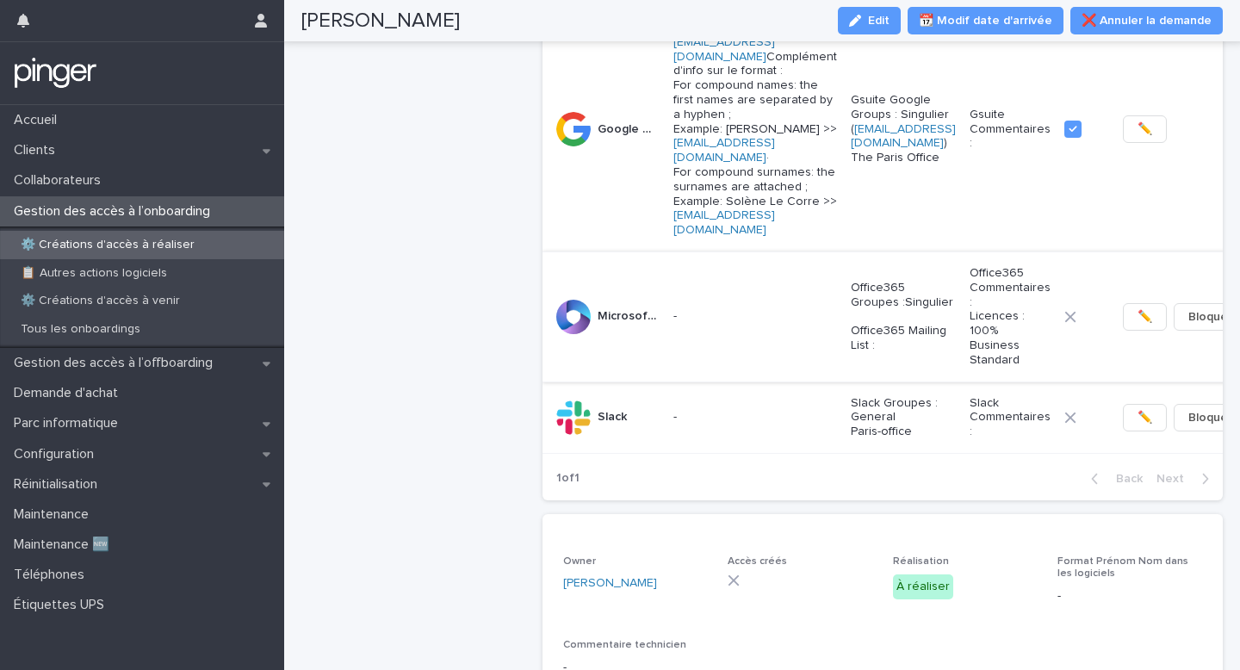
click at [1123, 331] on button "✏️" at bounding box center [1145, 317] width 44 height 28
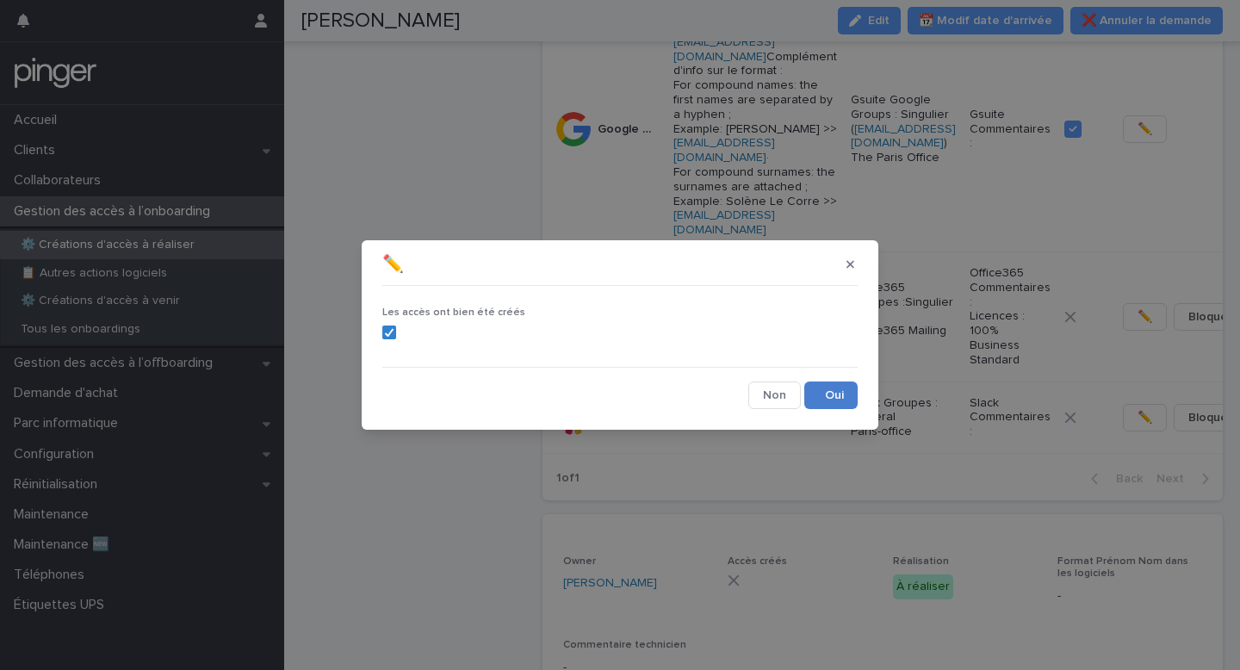
click at [827, 402] on button "Save" at bounding box center [830, 395] width 53 height 28
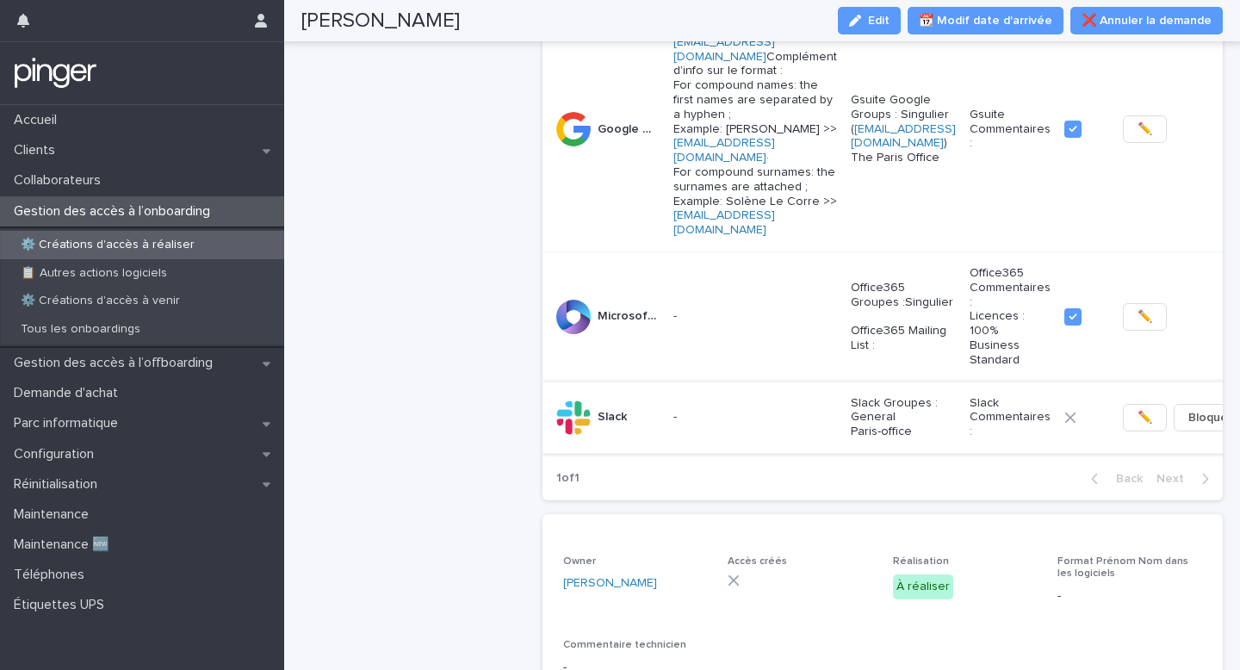
click at [1137, 426] on span "✏️" at bounding box center [1144, 417] width 15 height 17
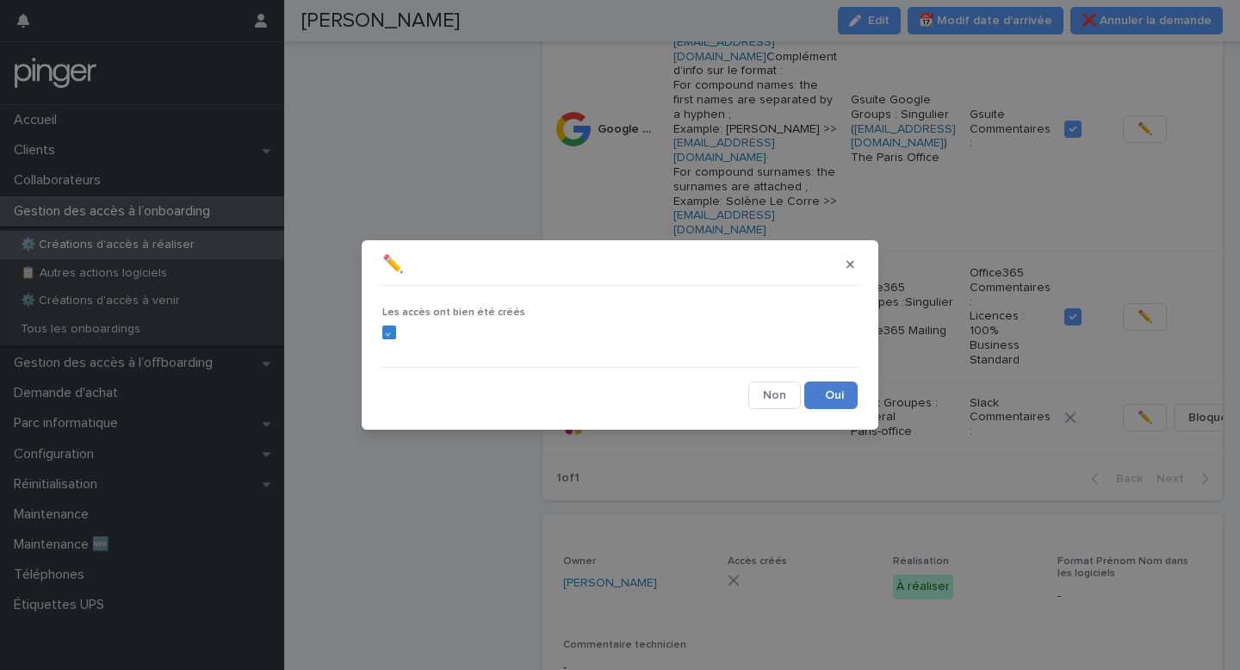
click at [835, 398] on button "Save" at bounding box center [830, 395] width 53 height 28
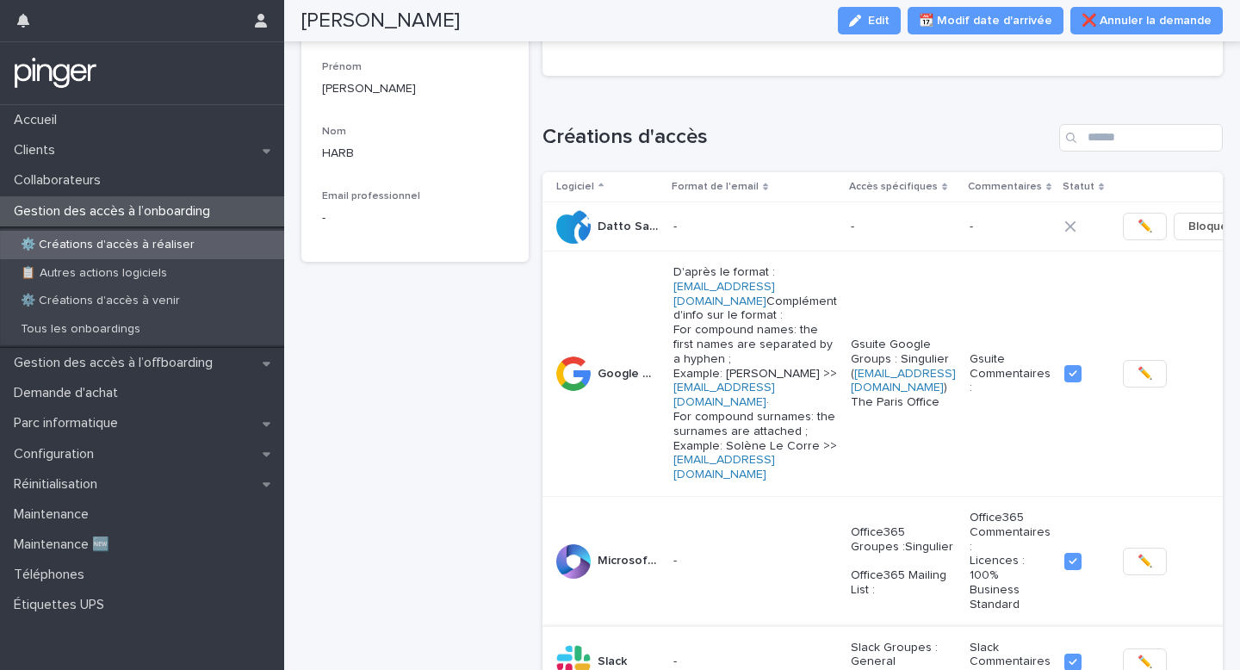
scroll to position [0, 0]
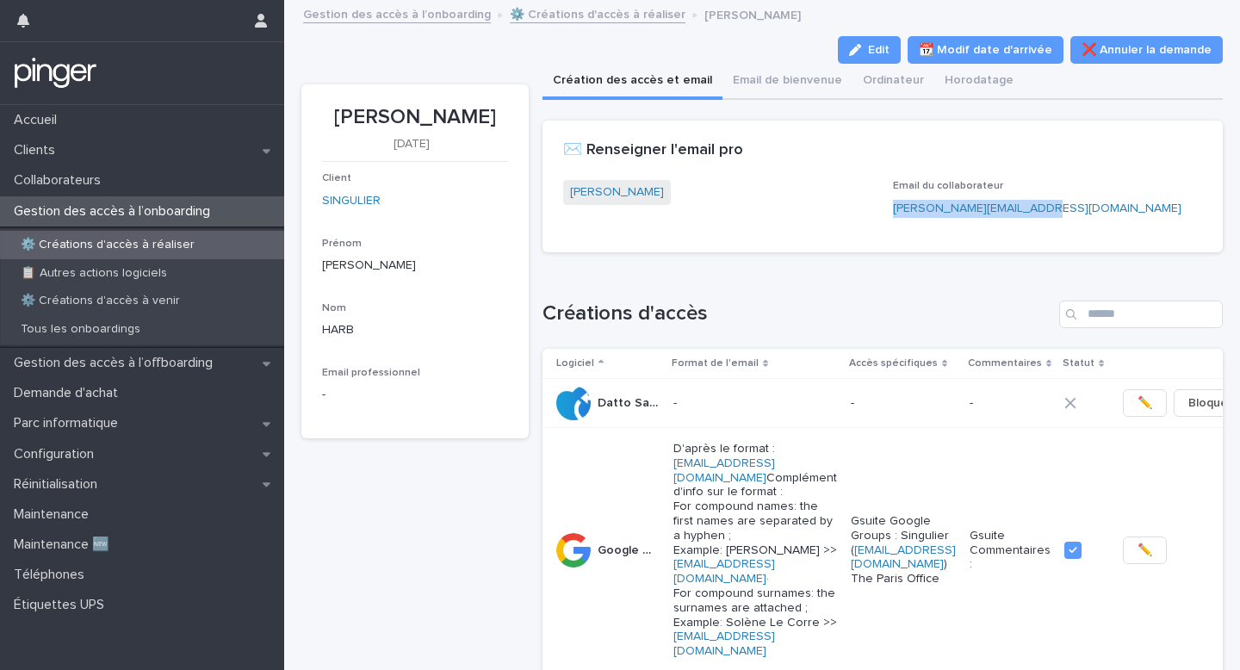
copy link "[PERSON_NAME][EMAIL_ADDRESS][DOMAIN_NAME]"
click at [876, 58] on button "Edit" at bounding box center [869, 50] width 63 height 28
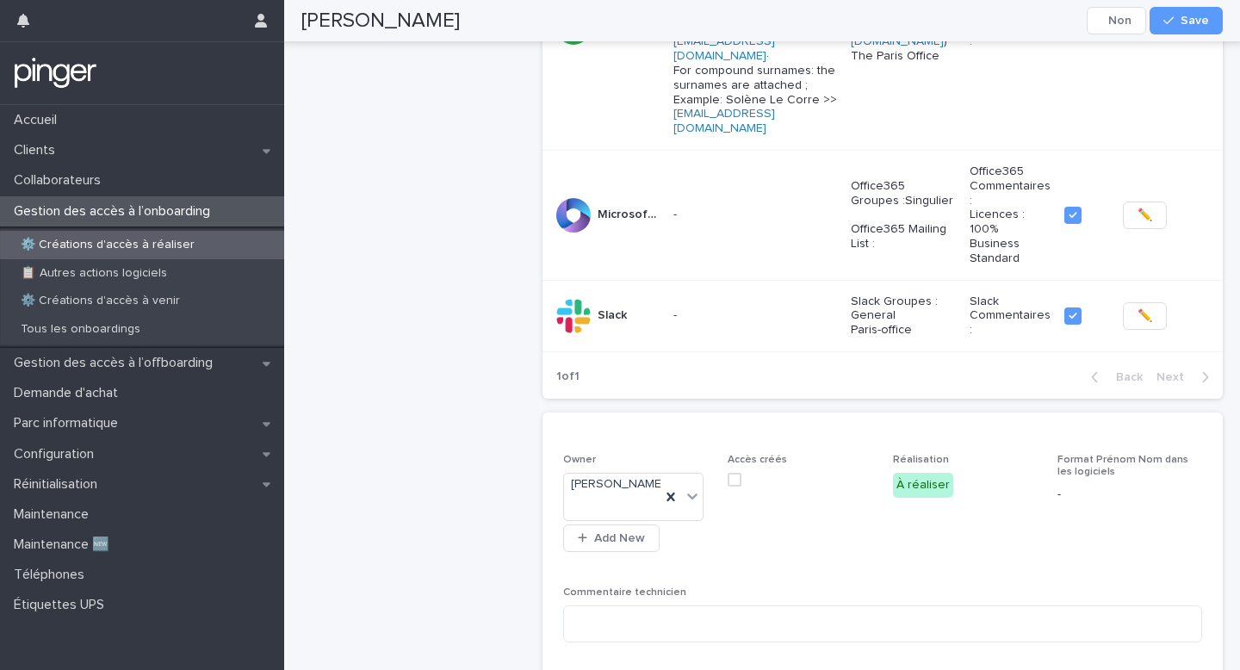
scroll to position [713, 0]
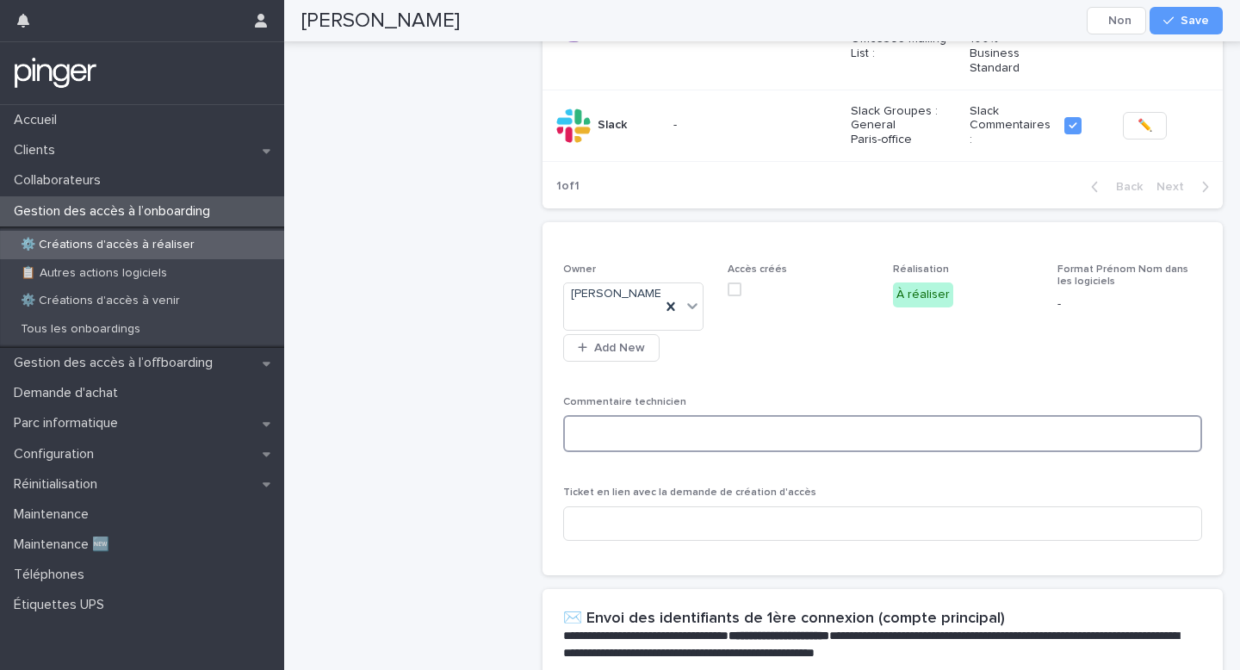
click at [687, 452] on textarea at bounding box center [883, 433] width 640 height 37
type textarea "**********"
click at [832, 375] on span "Accès créés" at bounding box center [800, 319] width 145 height 112
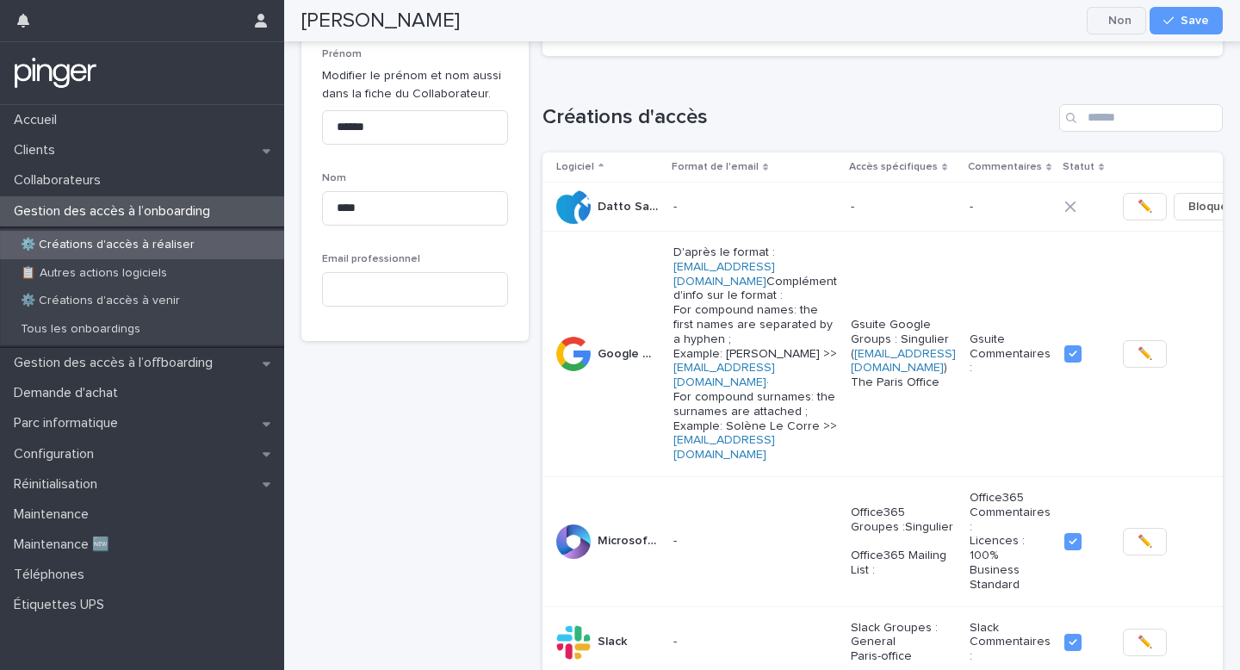
scroll to position [170, 0]
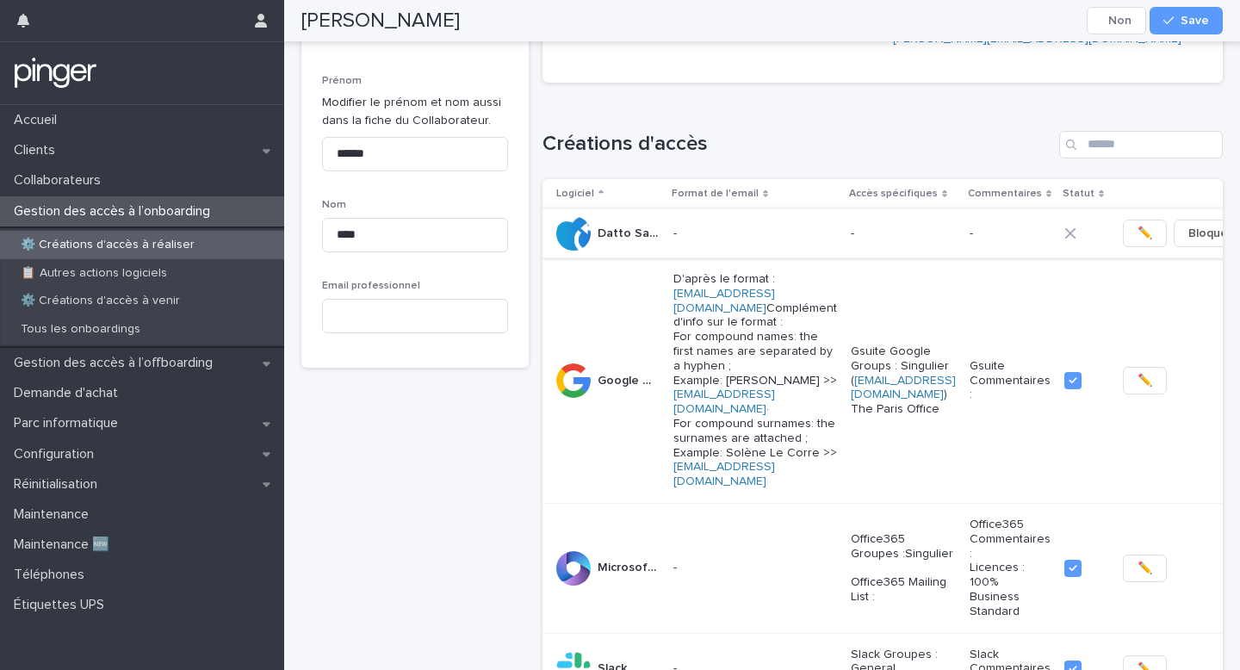
click at [1188, 242] on span "Bloquer" at bounding box center [1210, 233] width 44 height 17
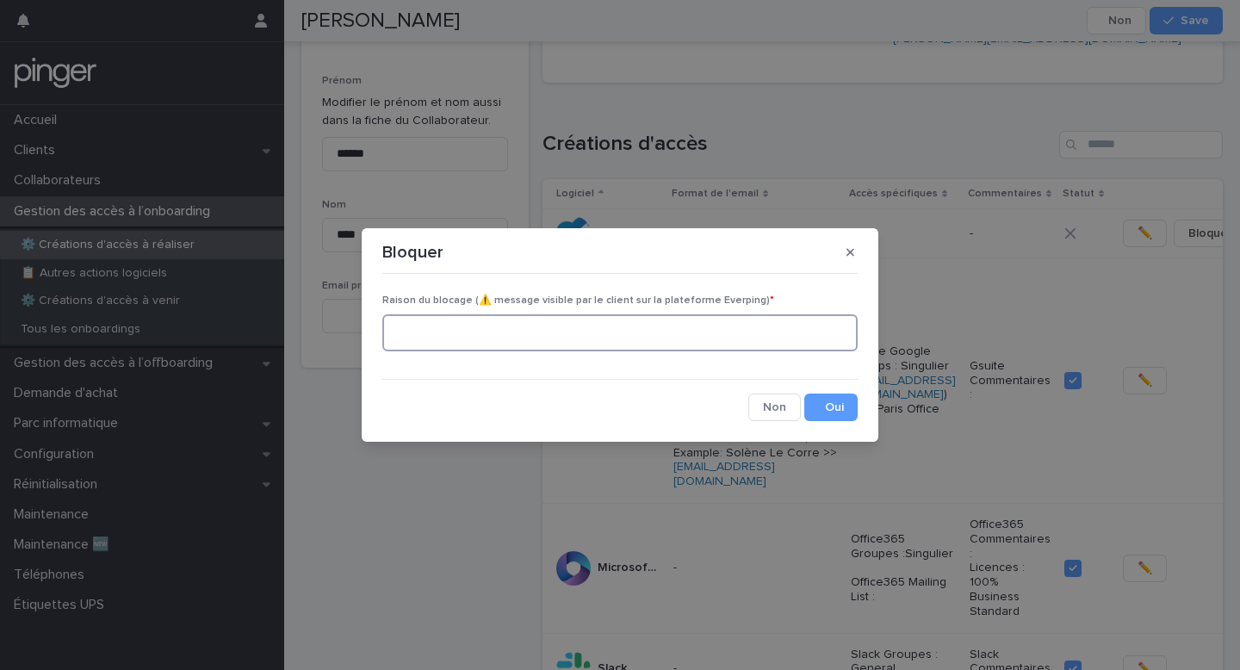
click at [586, 329] on textarea at bounding box center [619, 332] width 475 height 37
type textarea "**********"
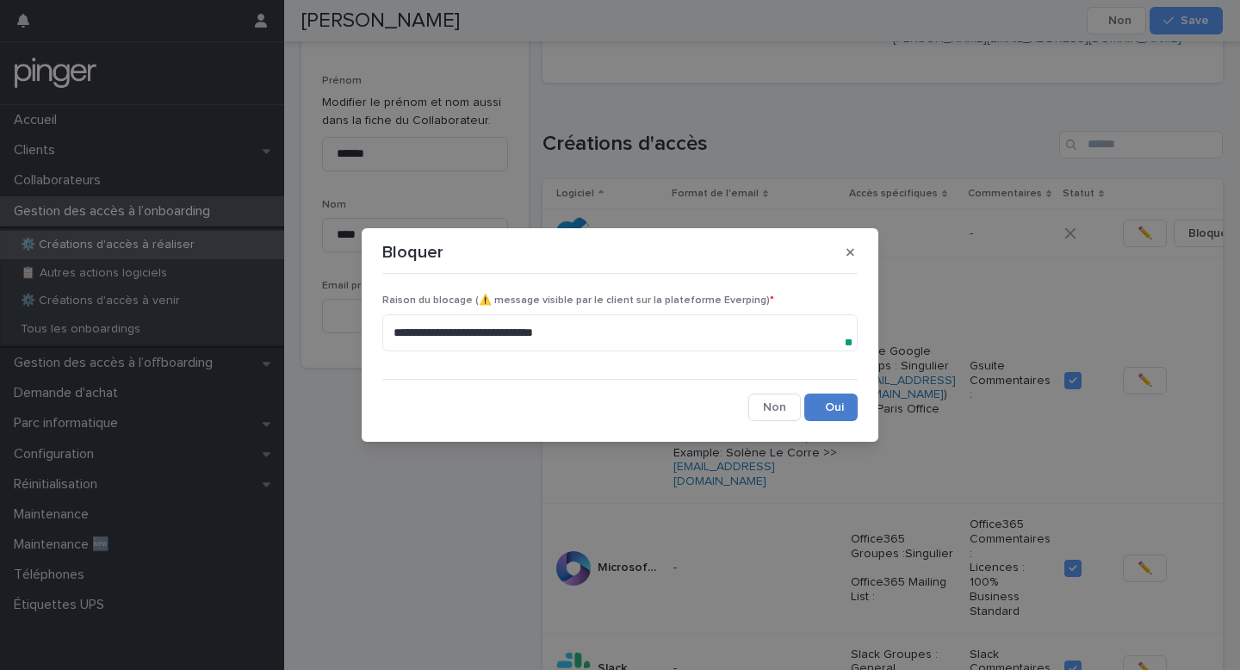
click at [834, 406] on button "Save" at bounding box center [830, 407] width 53 height 28
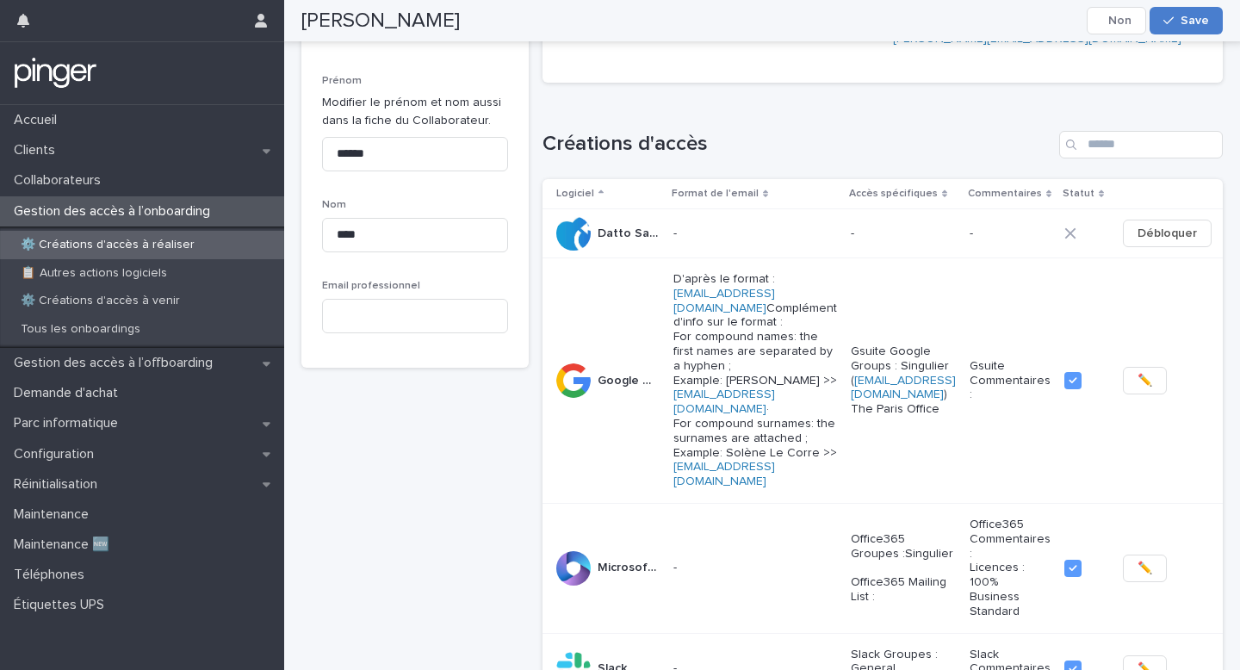
click at [1198, 30] on button "Save" at bounding box center [1185, 21] width 73 height 28
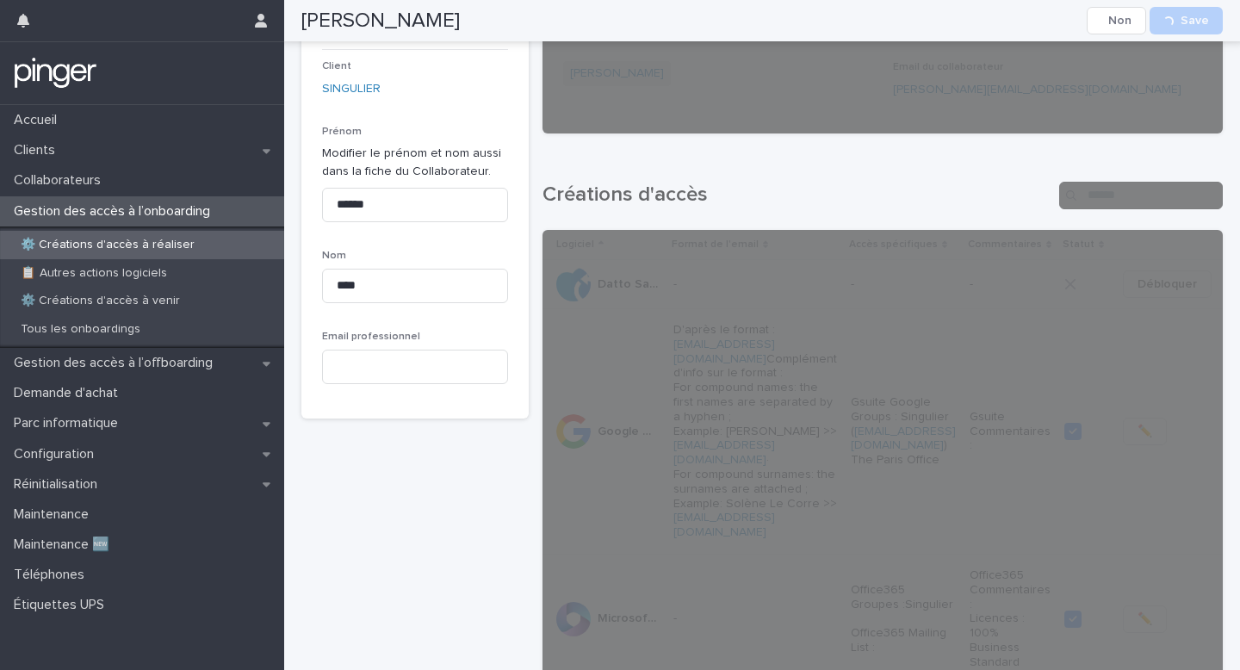
scroll to position [0, 0]
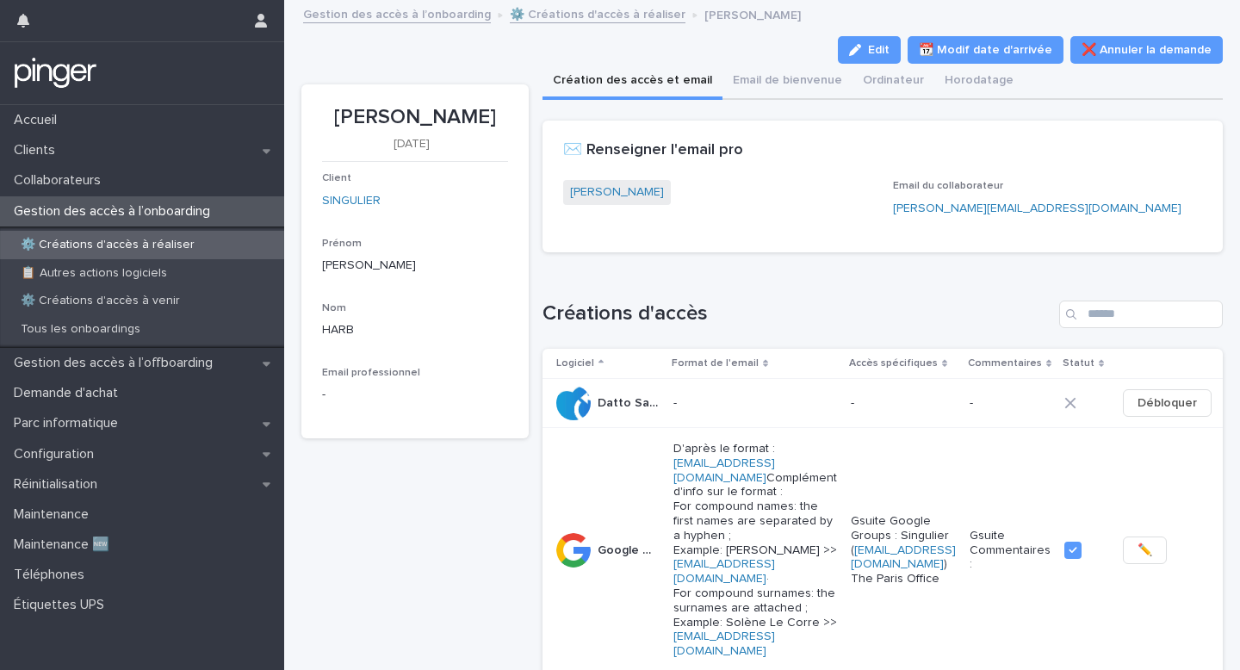
click at [207, 199] on div "Gestion des accès à l’onboarding" at bounding box center [142, 211] width 284 height 30
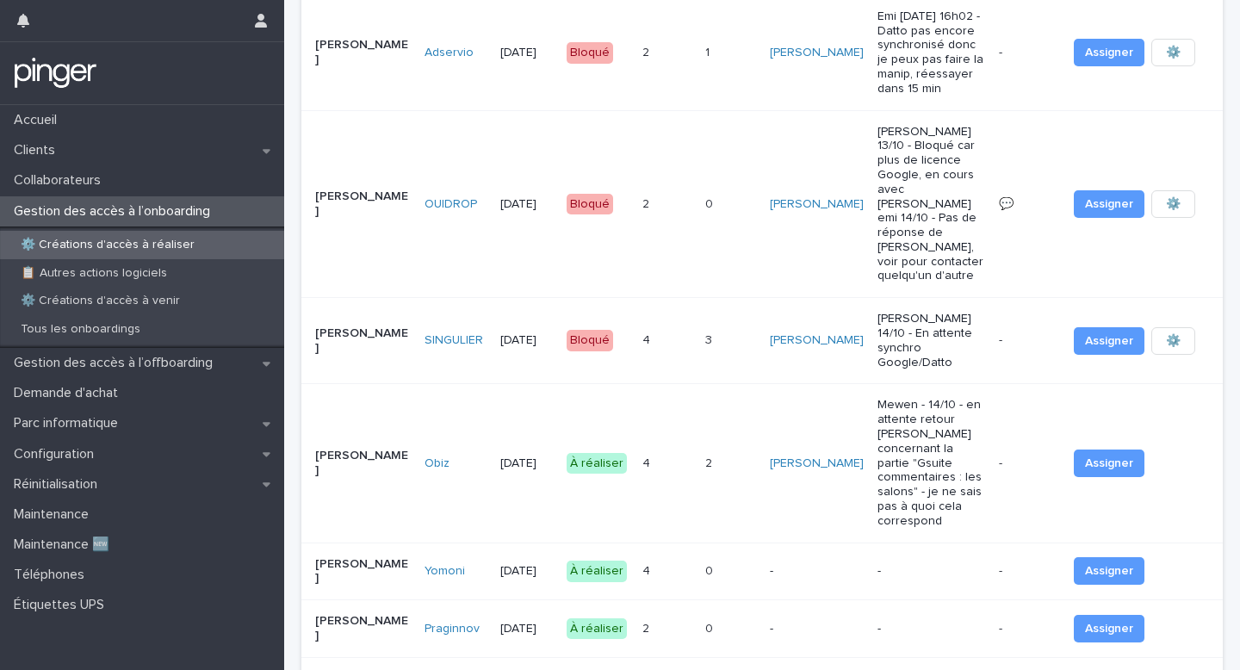
scroll to position [343, 0]
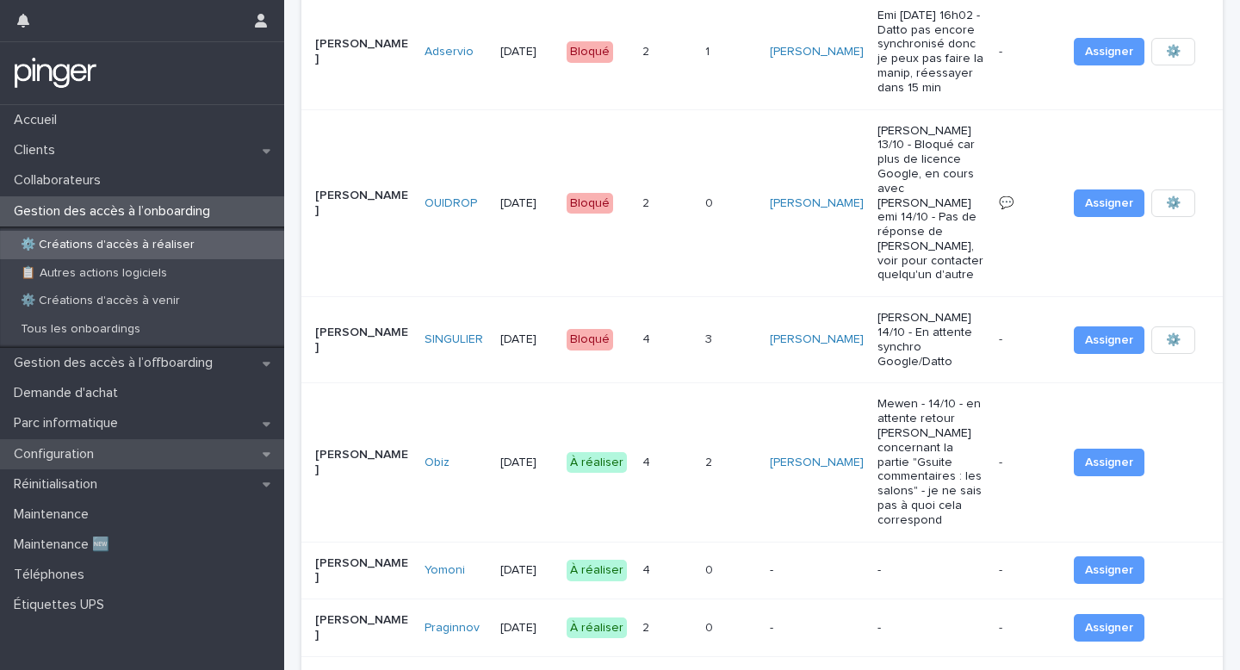
click at [131, 445] on div "Configuration" at bounding box center [142, 454] width 284 height 30
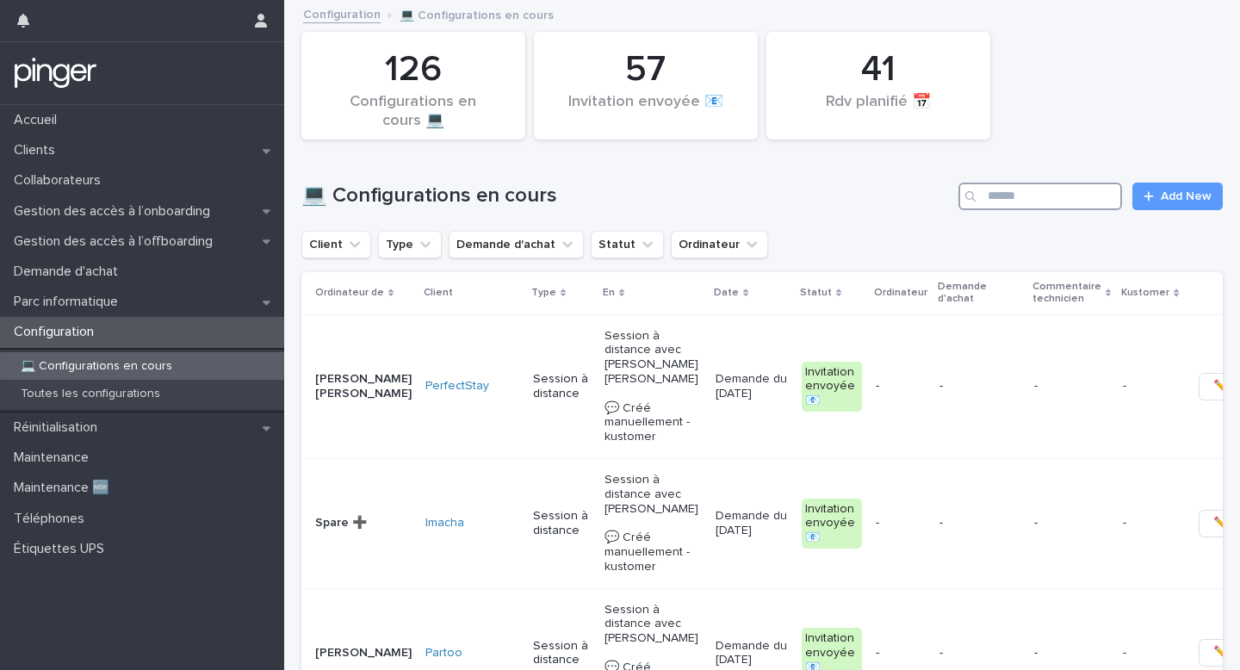
click at [1032, 206] on input "Search" at bounding box center [1040, 197] width 164 height 28
paste input "**********"
type input "**********"
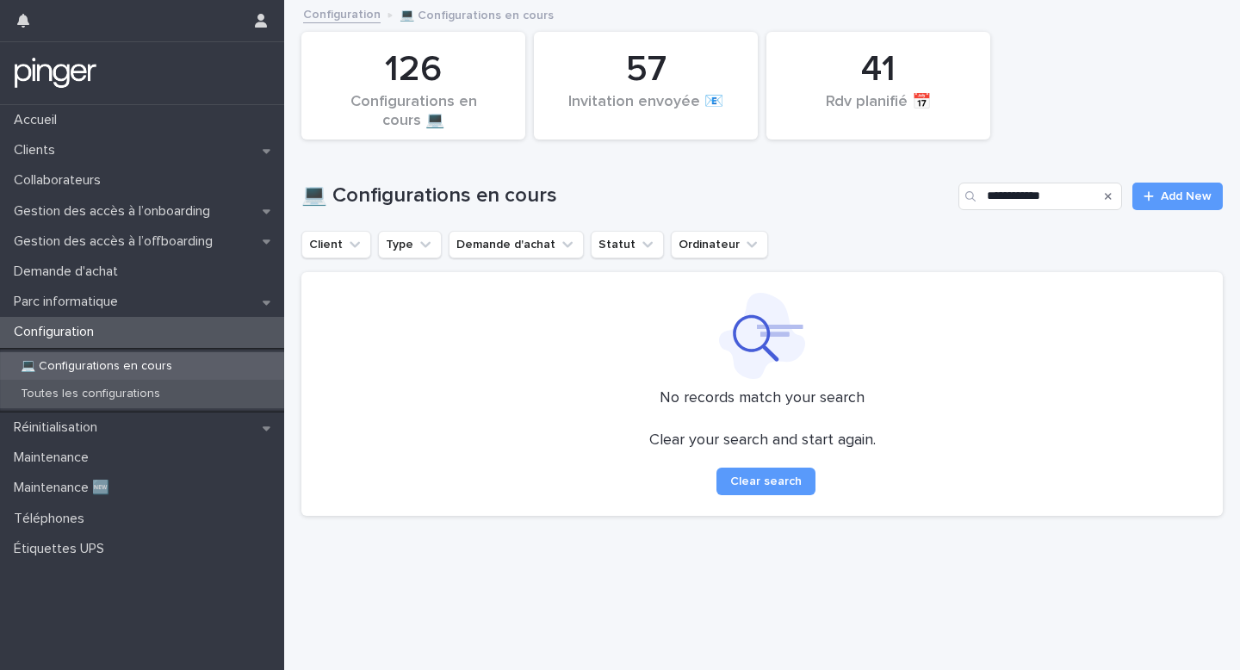
click at [111, 392] on p "Toutes les configurations" at bounding box center [90, 394] width 167 height 15
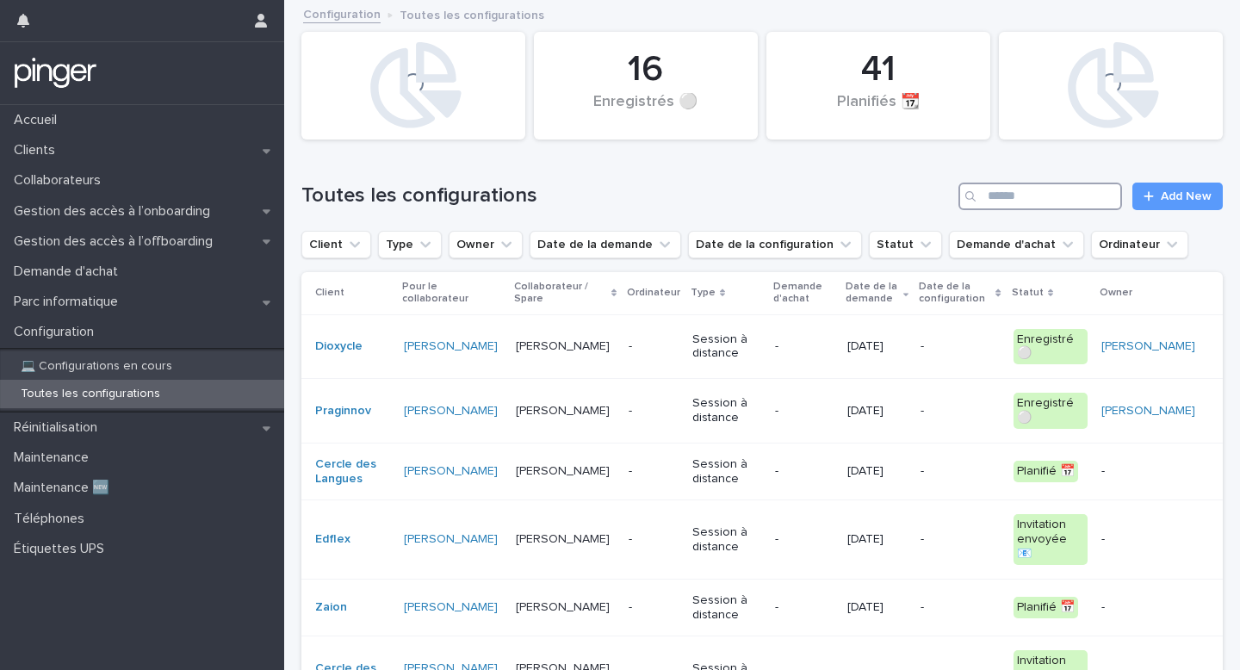
click at [1035, 204] on input "Search" at bounding box center [1040, 197] width 164 height 28
paste input "**********"
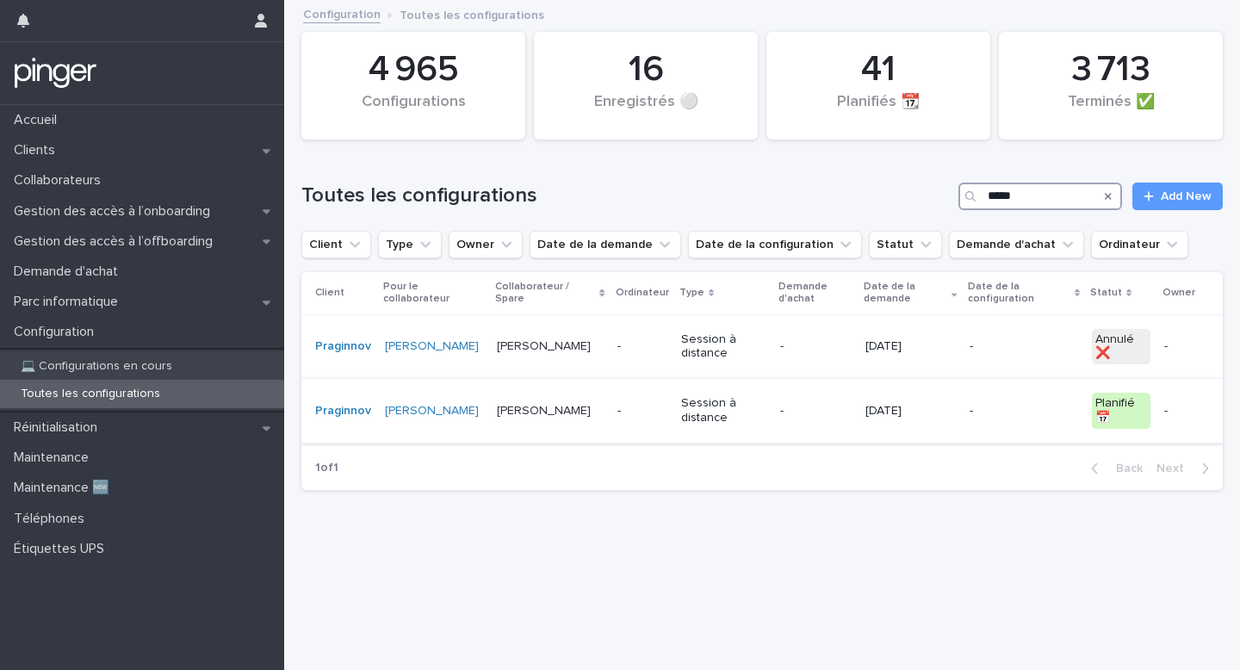
type input "*****"
click at [610, 414] on td "-" at bounding box center [642, 411] width 64 height 65
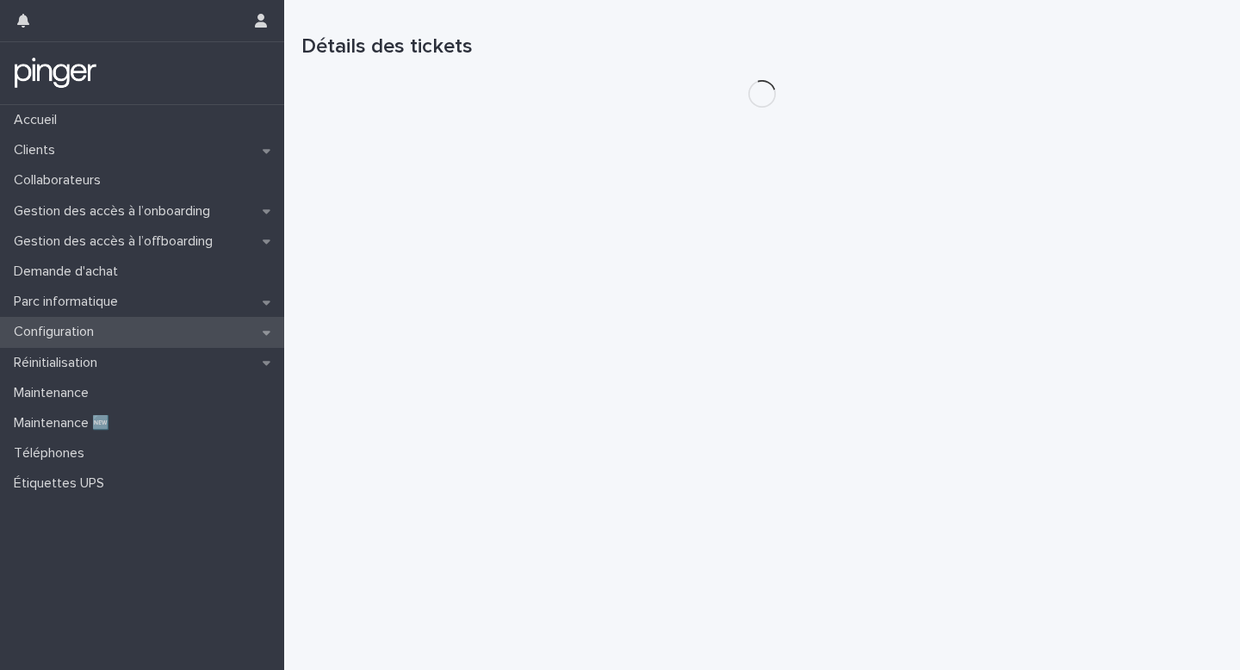
click at [84, 336] on p "Configuration" at bounding box center [57, 332] width 101 height 16
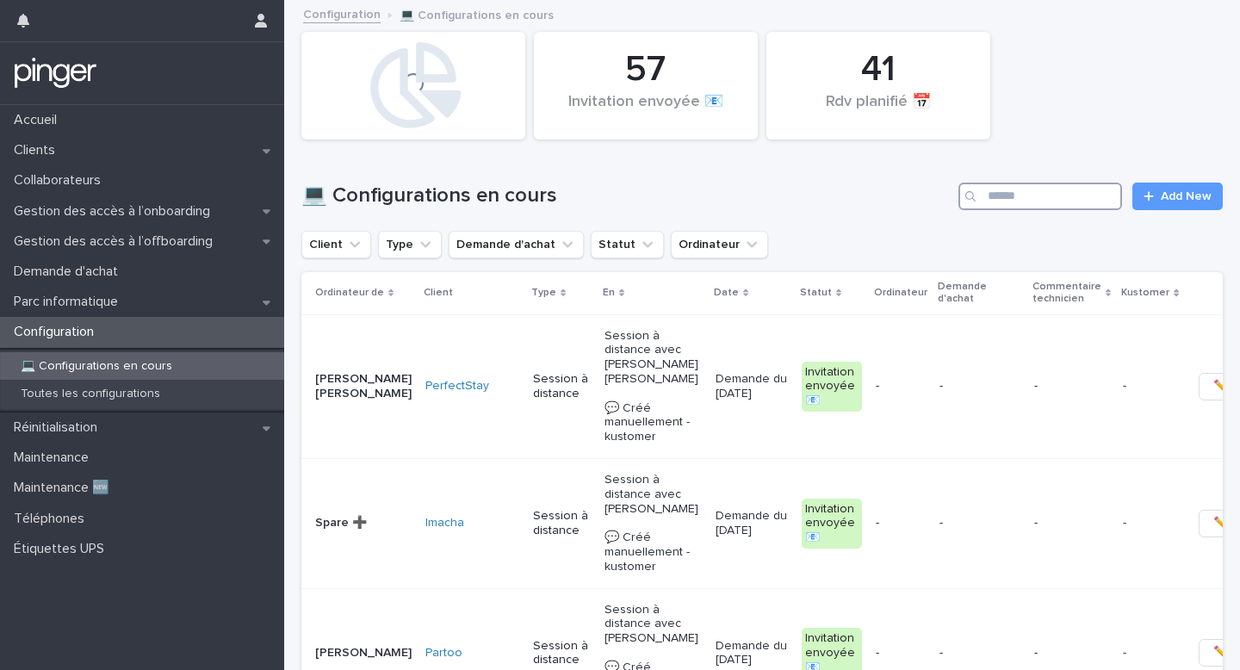
click at [1032, 201] on input "Search" at bounding box center [1040, 197] width 164 height 28
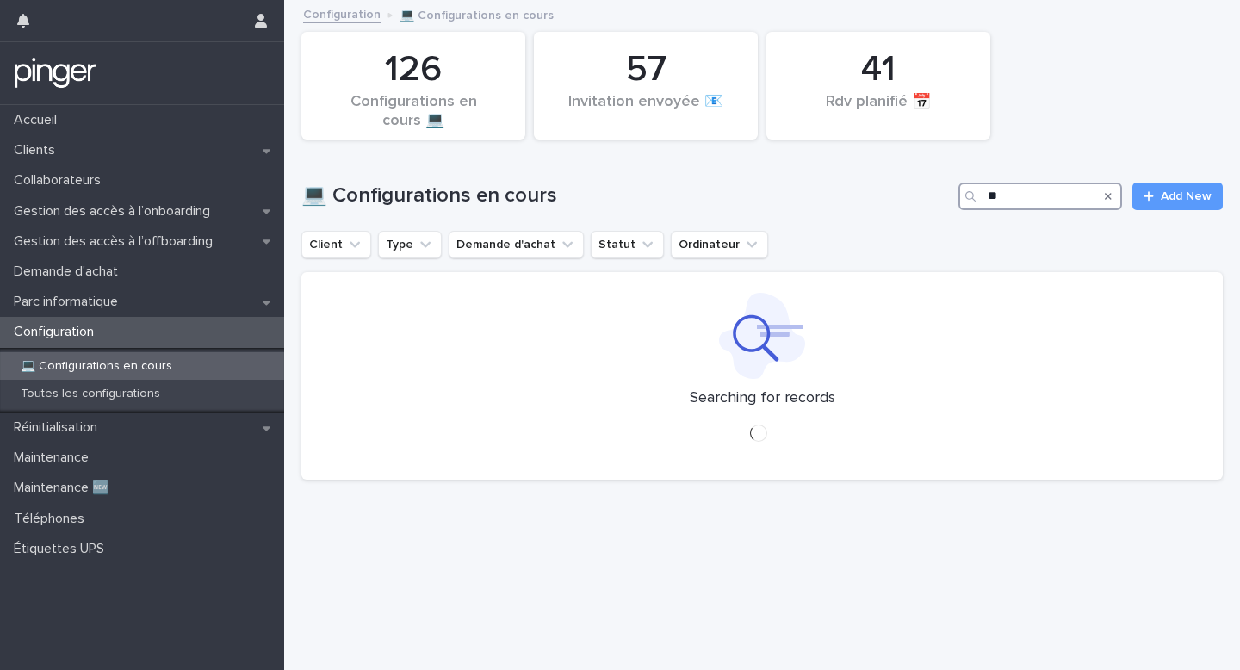
type input "*"
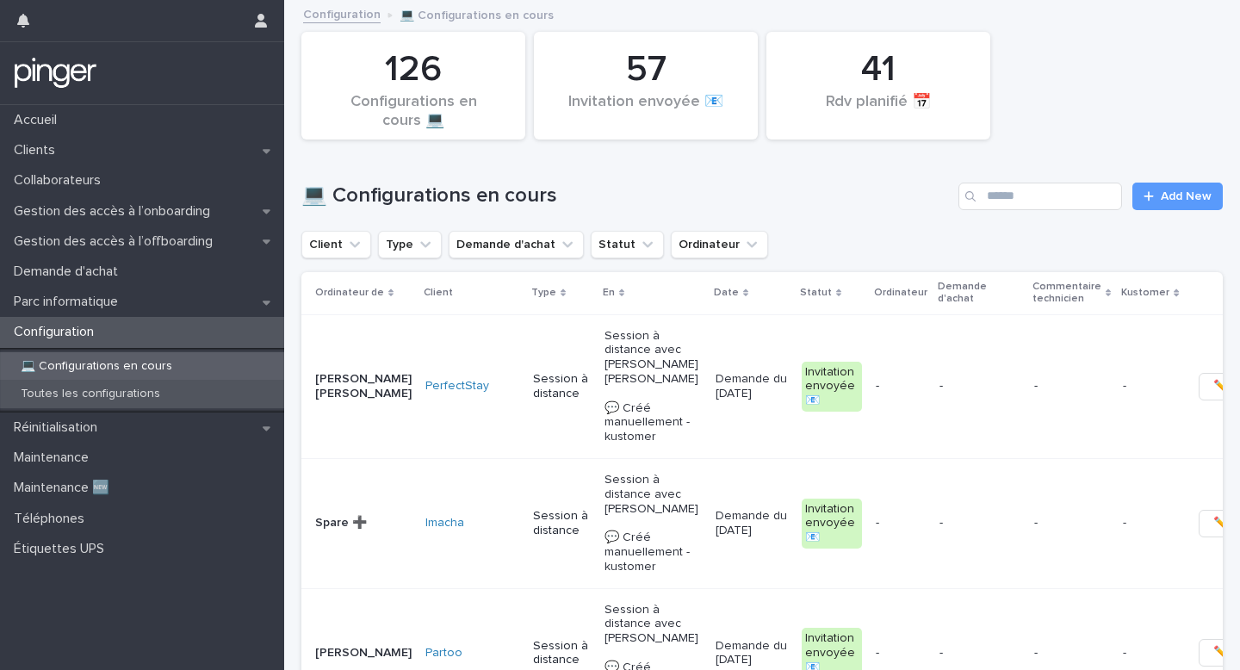
click at [221, 384] on div "Toutes les configurations" at bounding box center [142, 394] width 284 height 28
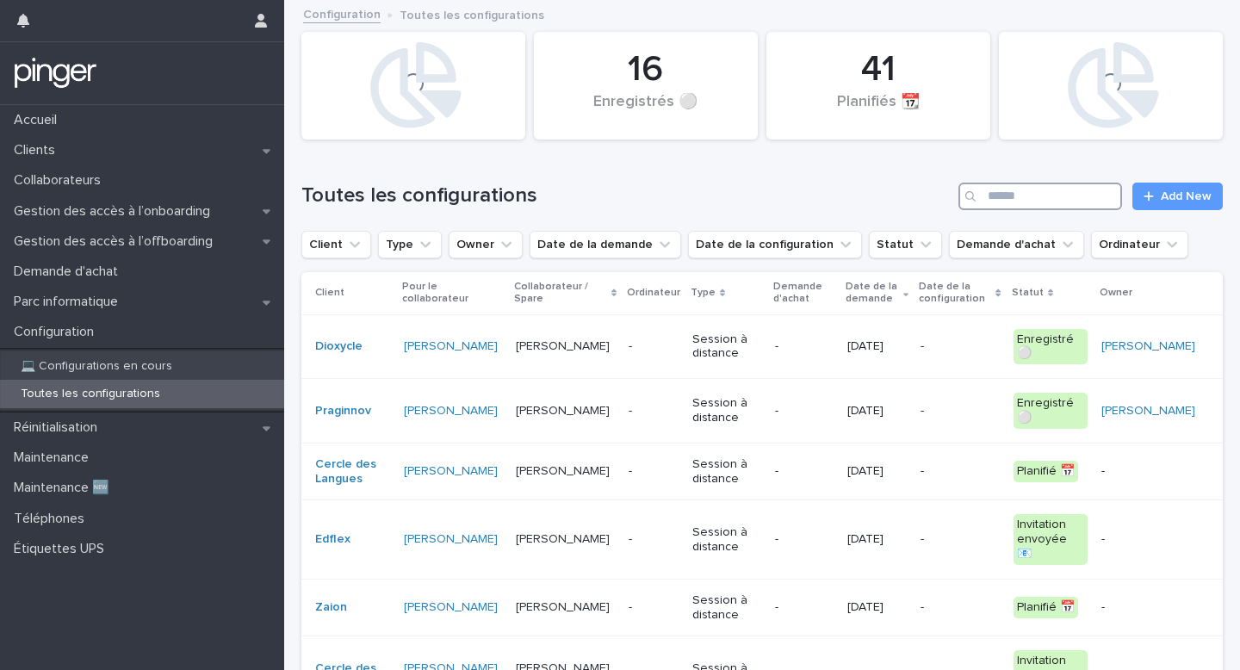
click at [1036, 195] on input "Search" at bounding box center [1040, 197] width 164 height 28
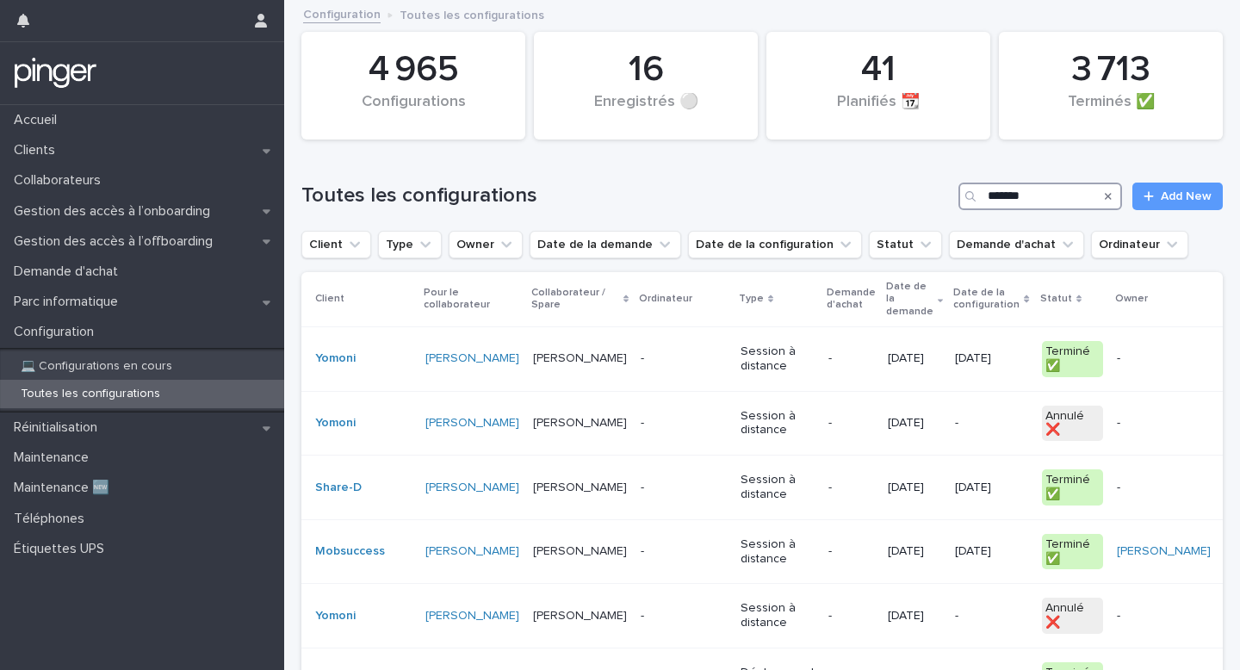
type input "********"
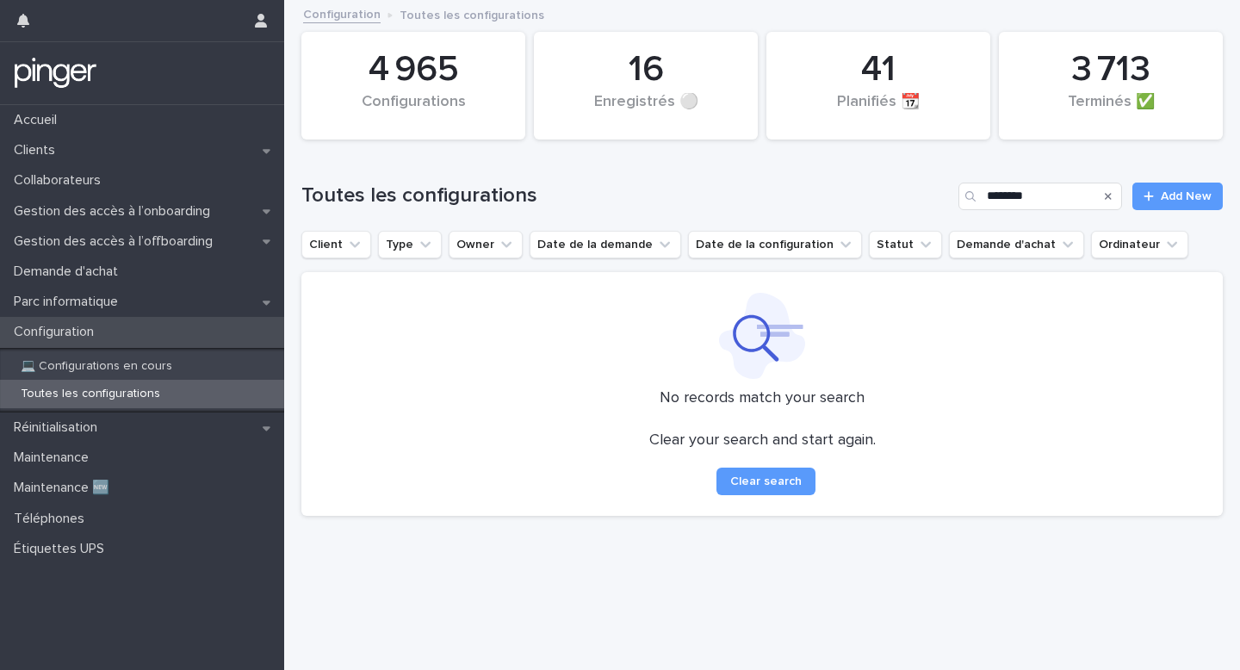
click at [102, 334] on p "Configuration" at bounding box center [57, 332] width 101 height 16
